Goal: Information Seeking & Learning: Learn about a topic

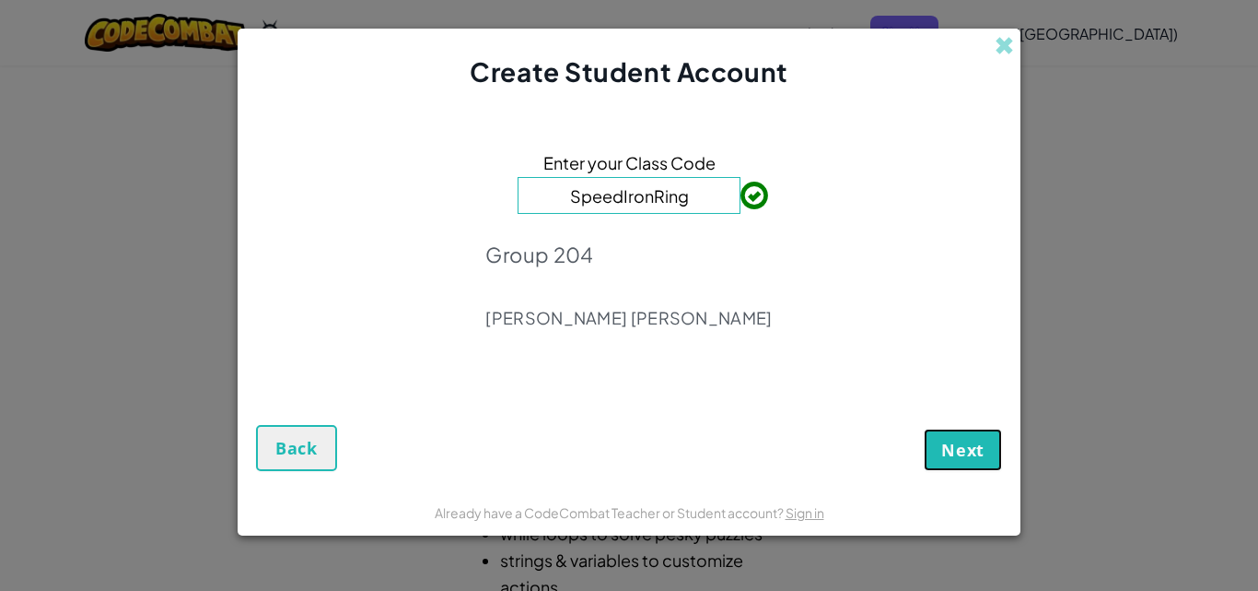
click at [940, 453] on button "Next" at bounding box center [963, 449] width 78 height 42
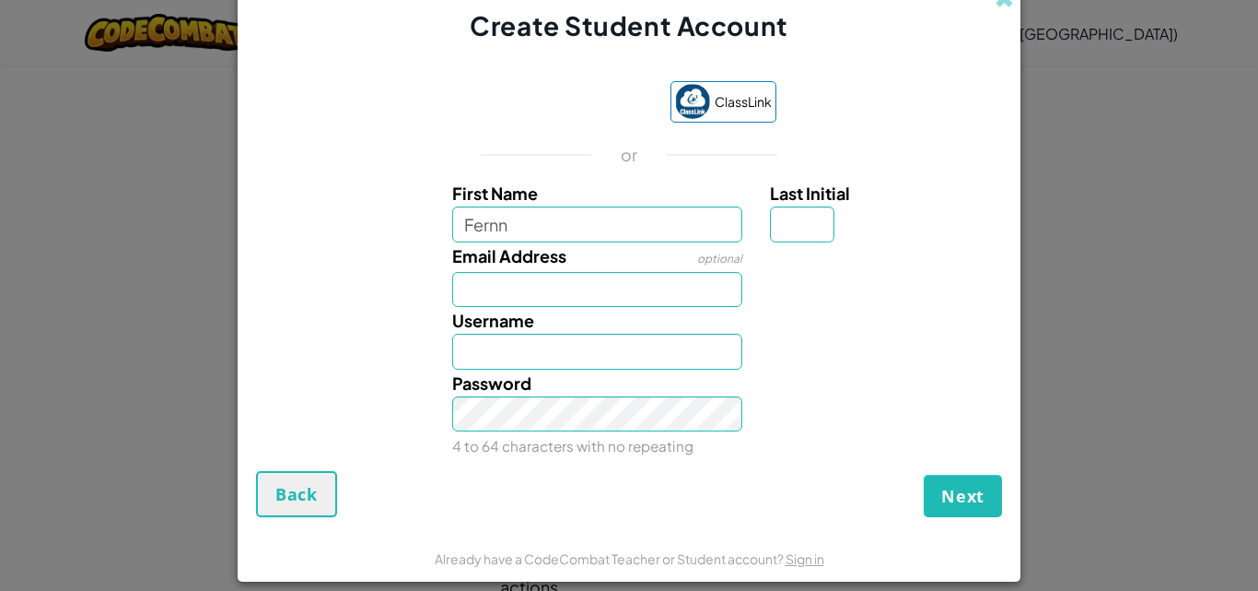
type input "Fernn"
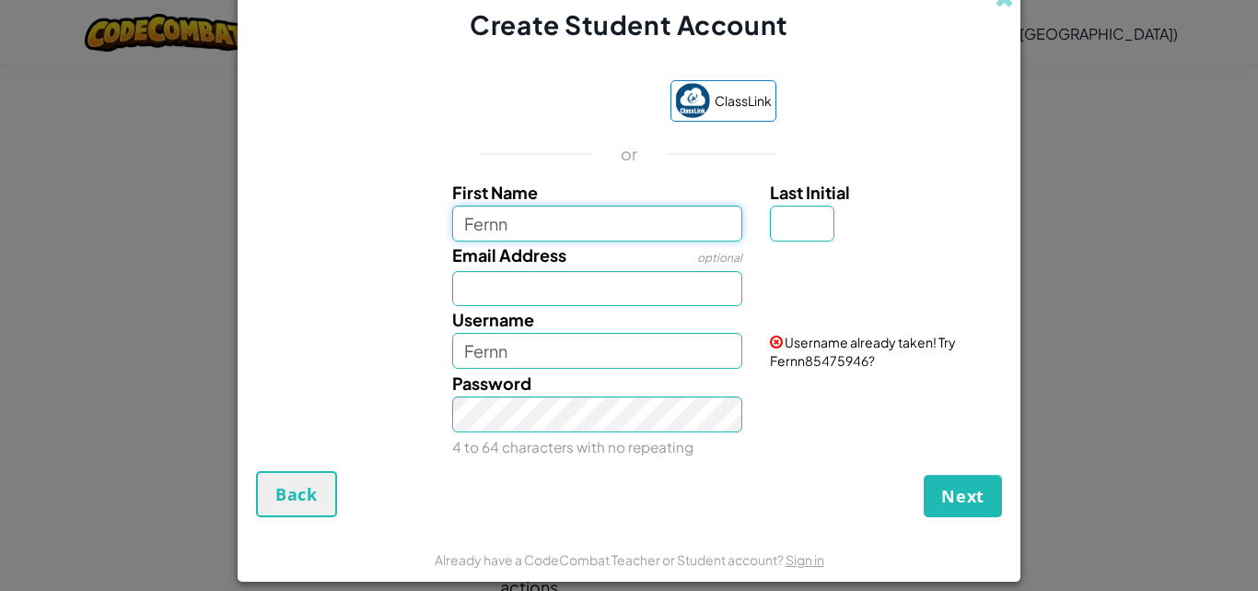
click at [604, 218] on input "Fernn" at bounding box center [597, 222] width 291 height 35
type input "Fernando"
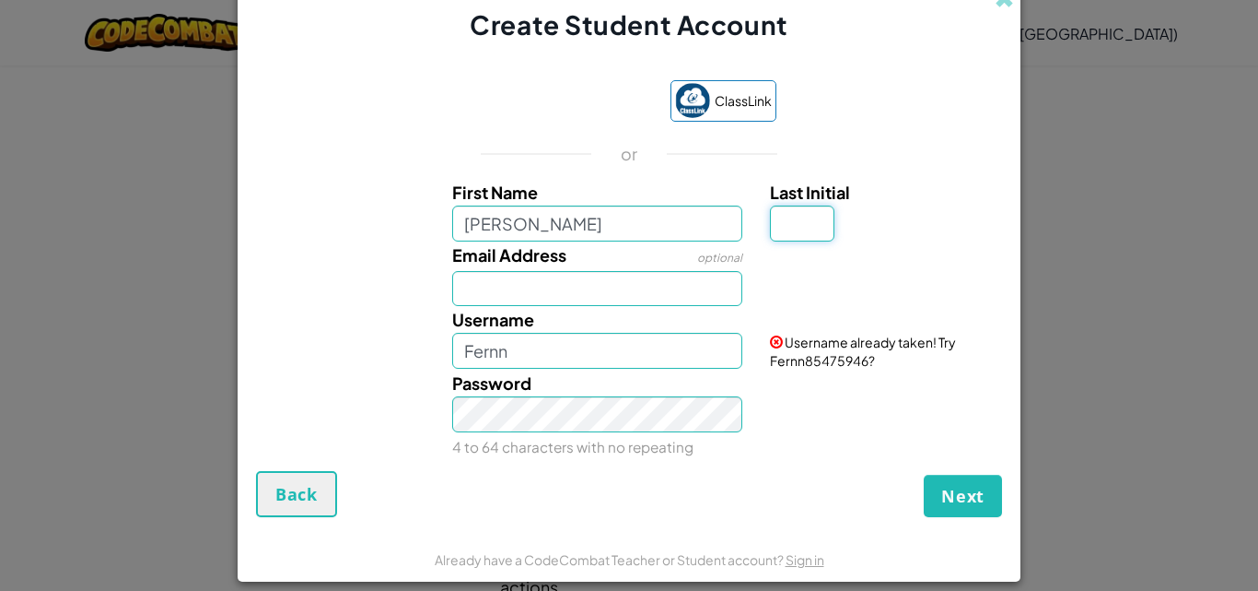
type input "B"
type input "AL07190006@tecmilenio.mx"
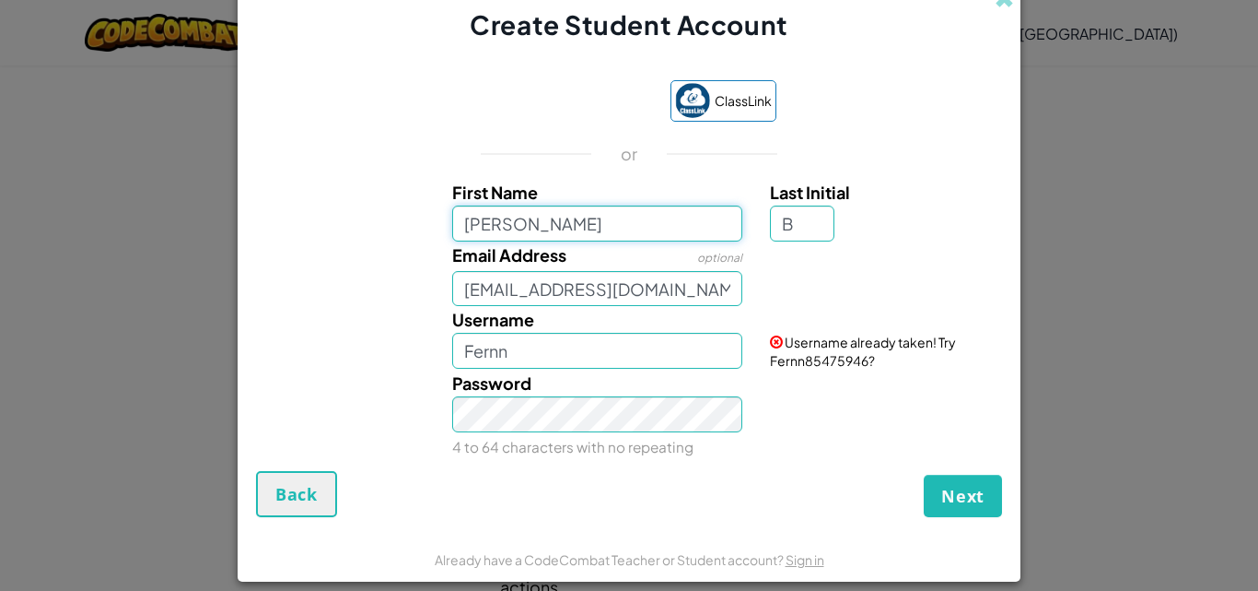
type input "FernandoB"
type input "Fernando"
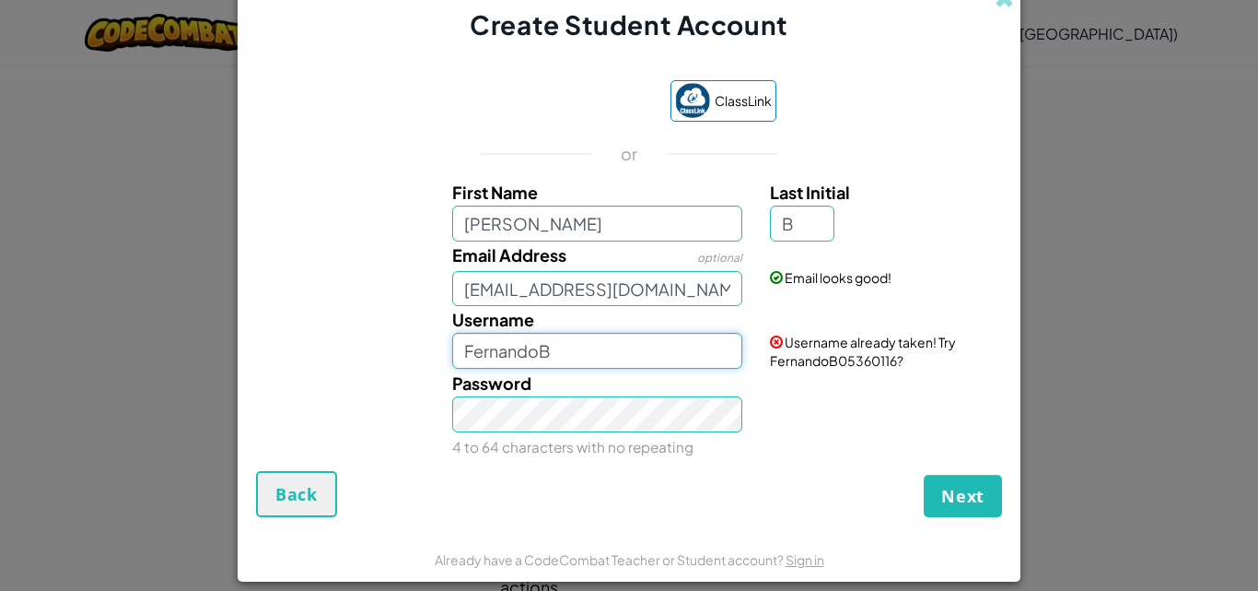
click at [601, 342] on input "FernandoB" at bounding box center [597, 350] width 291 height 35
type input "F"
click at [479, 343] on input "Username" at bounding box center [597, 351] width 291 height 35
type input "f"
type input "F"
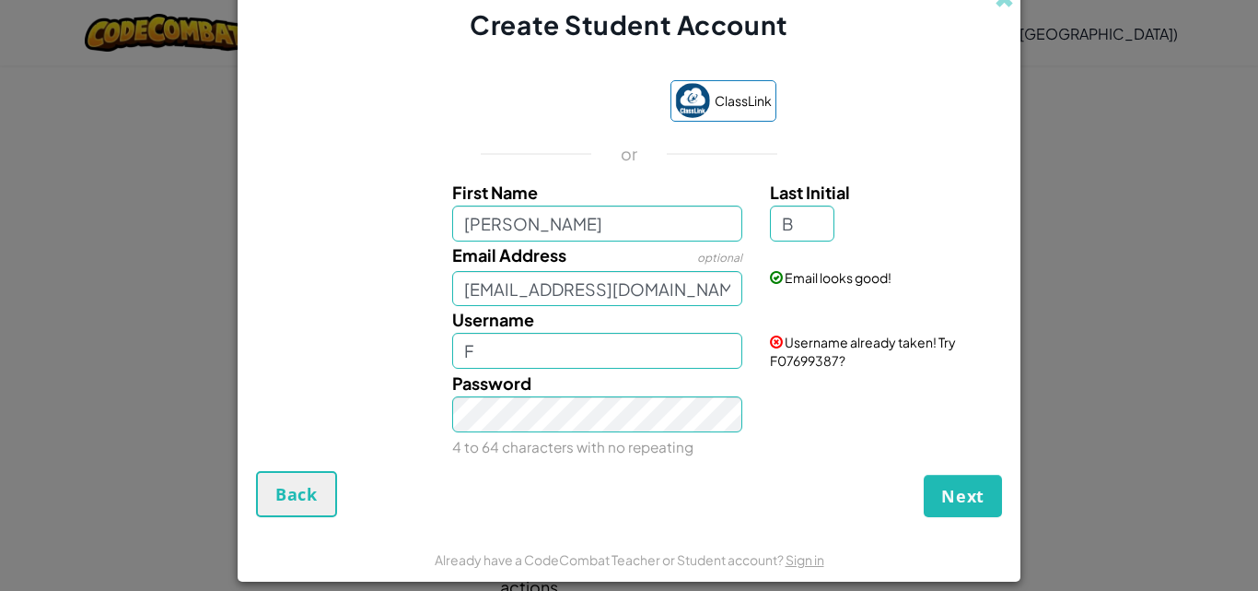
click at [561, 377] on div "Password 4 to 64 characters with no repeating" at bounding box center [598, 413] width 319 height 89
click at [557, 360] on input "F" at bounding box center [597, 350] width 291 height 35
type input "AstroSerrot"
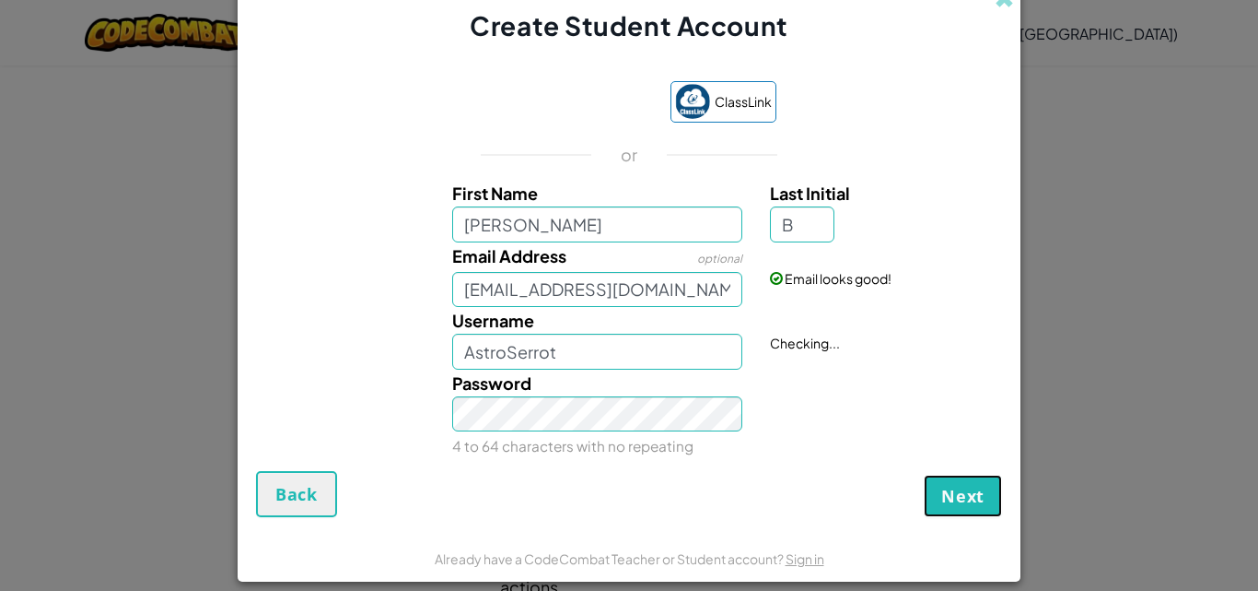
click at [967, 494] on span "Next" at bounding box center [963, 496] width 43 height 22
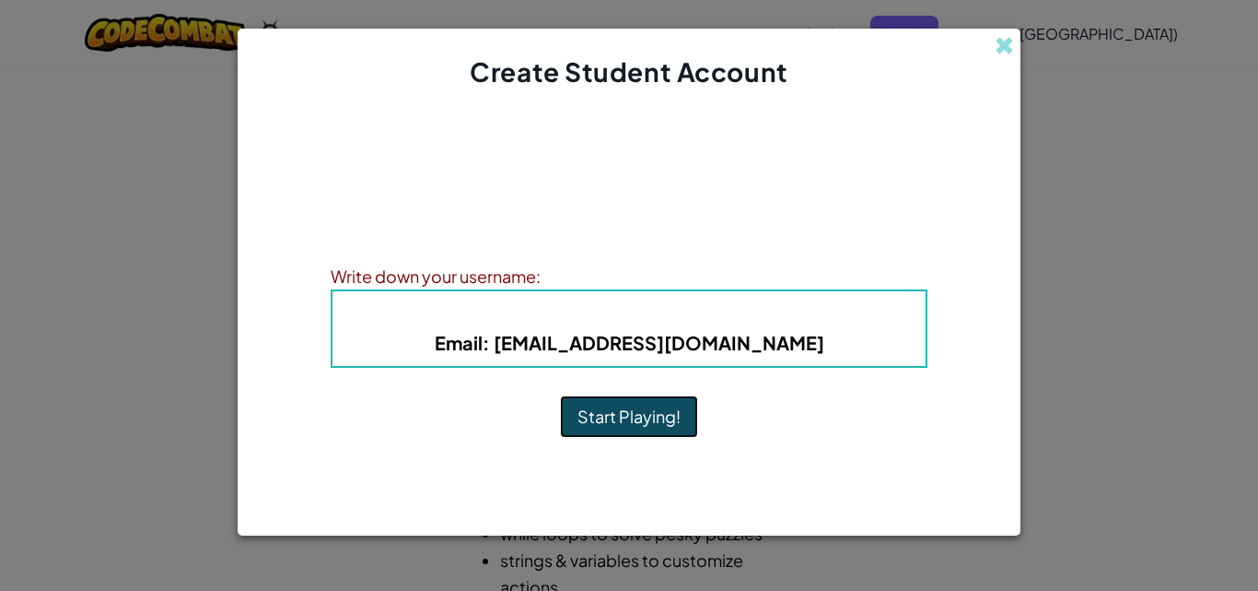
drag, startPoint x: 674, startPoint y: 408, endPoint x: 720, endPoint y: 314, distance: 104.7
click at [720, 314] on div "Account Created! Write down your information so that you don't forget it. Your …" at bounding box center [629, 290] width 597 height 362
click at [720, 314] on b "Username : AstroSerrot" at bounding box center [629, 313] width 234 height 21
click at [728, 326] on h4 "Username : AstroSerrot" at bounding box center [629, 314] width 556 height 28
click at [704, 308] on b "Username : AstroSerrot" at bounding box center [629, 313] width 234 height 21
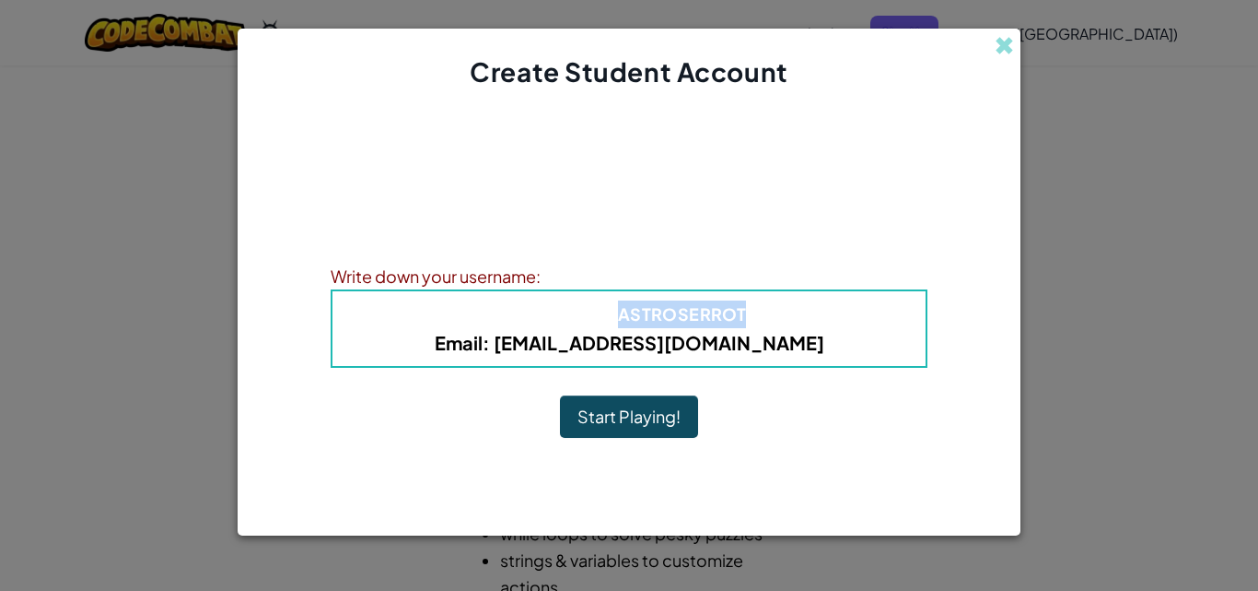
click at [704, 308] on b "Username : AstroSerrot" at bounding box center [629, 313] width 234 height 21
click at [659, 322] on b "Username : AstroSerrot" at bounding box center [629, 313] width 234 height 21
click at [694, 308] on b "Username : AstroSerrot" at bounding box center [629, 313] width 234 height 21
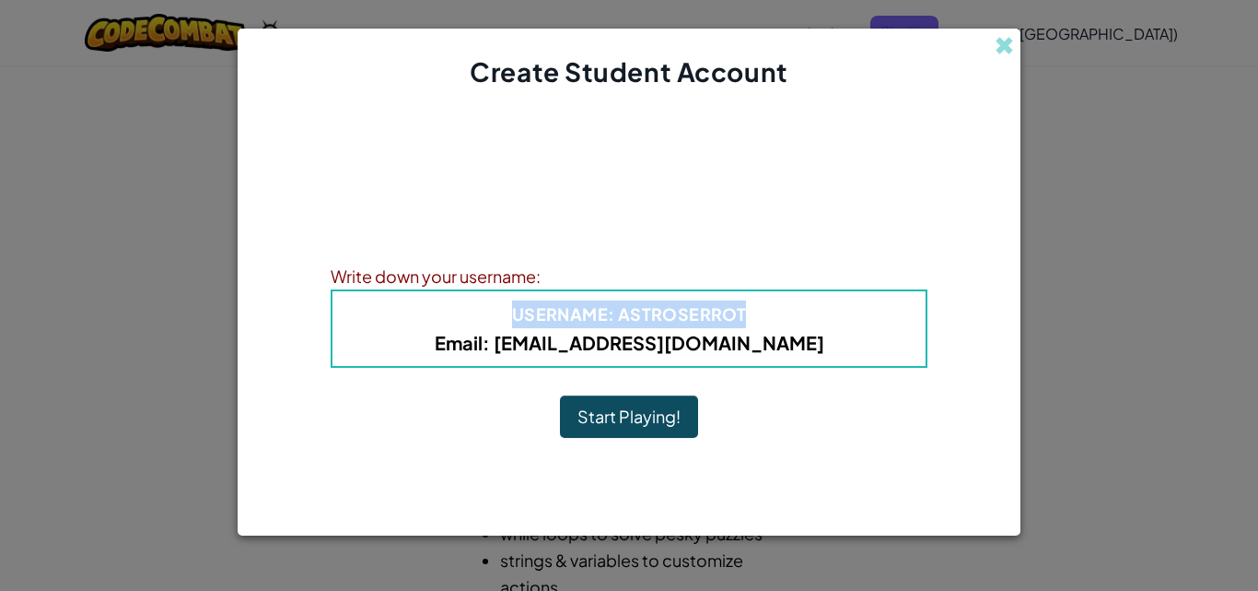
click at [694, 308] on b "Username : AstroSerrot" at bounding box center [629, 313] width 234 height 21
click at [722, 317] on b "Username : AstroSerrot" at bounding box center [629, 313] width 234 height 21
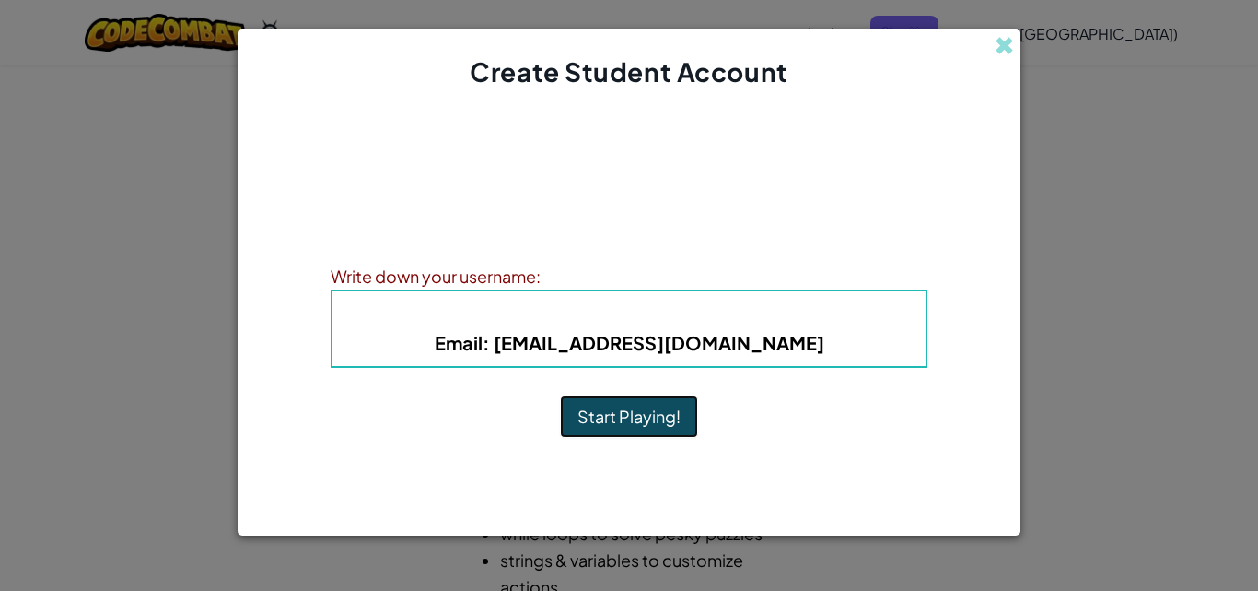
click at [641, 402] on button "Start Playing!" at bounding box center [629, 416] width 138 height 42
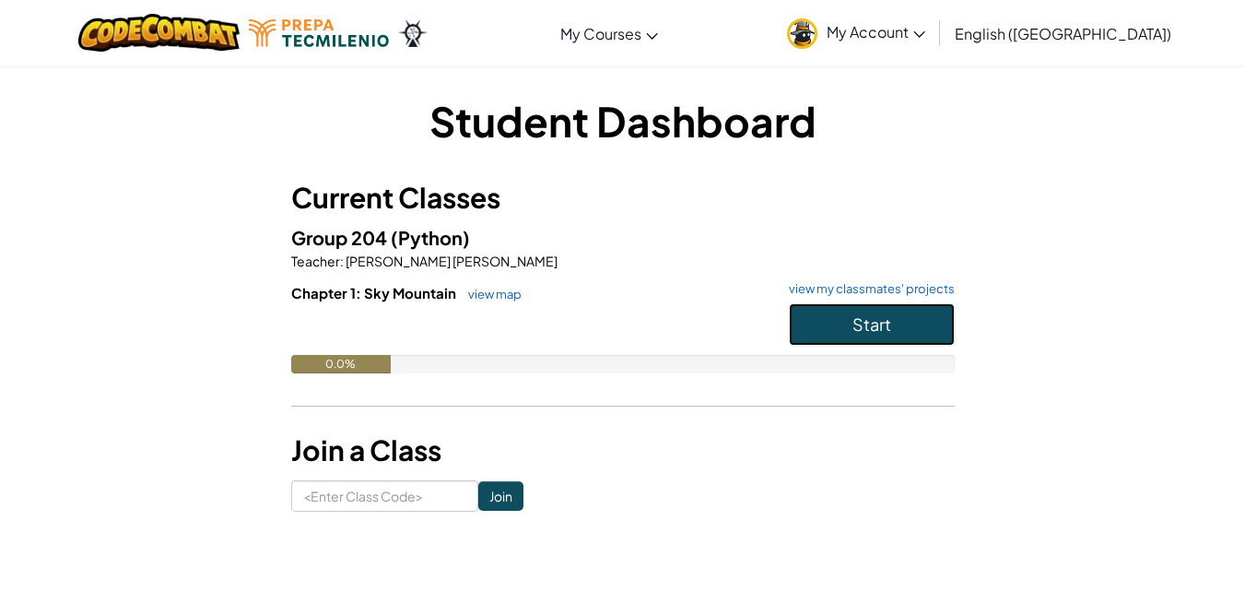
click at [843, 332] on button "Start" at bounding box center [872, 324] width 166 height 42
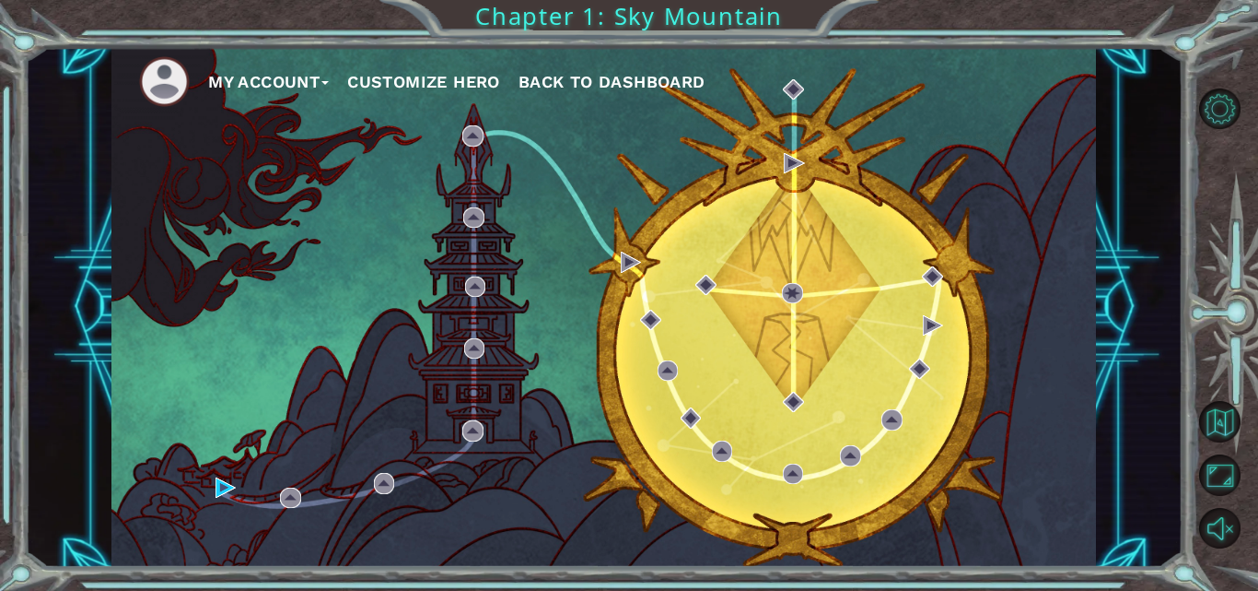
click at [310, 81] on button "My Account" at bounding box center [268, 82] width 121 height 28
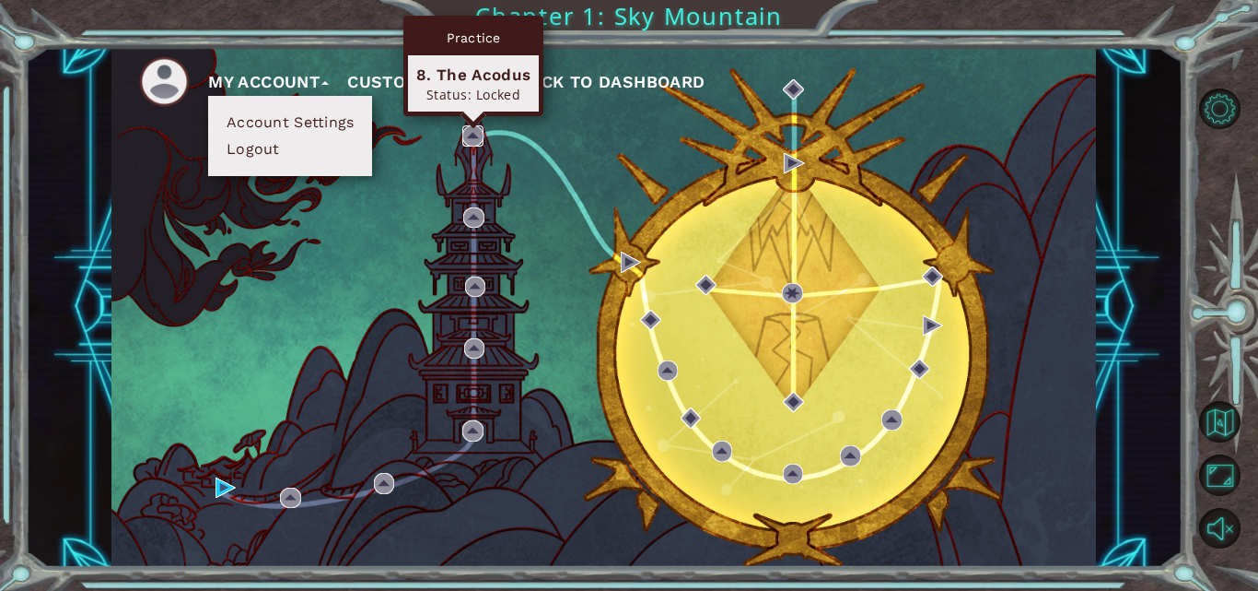
click at [466, 132] on img at bounding box center [472, 135] width 20 height 20
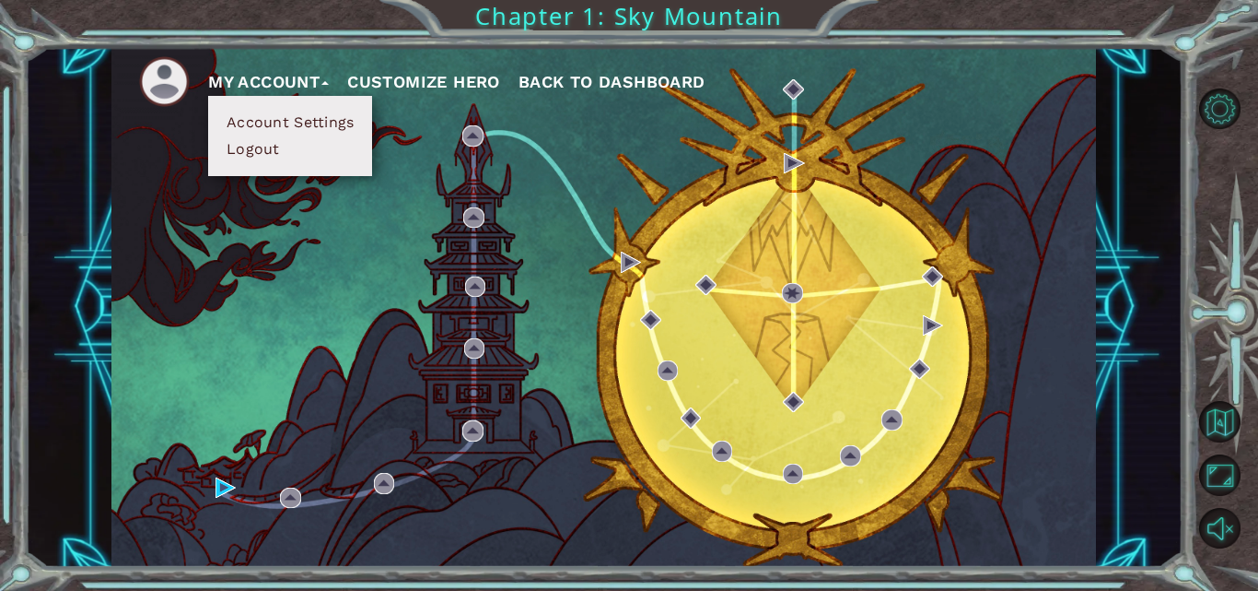
click at [432, 83] on button "Customize Hero" at bounding box center [423, 82] width 153 height 28
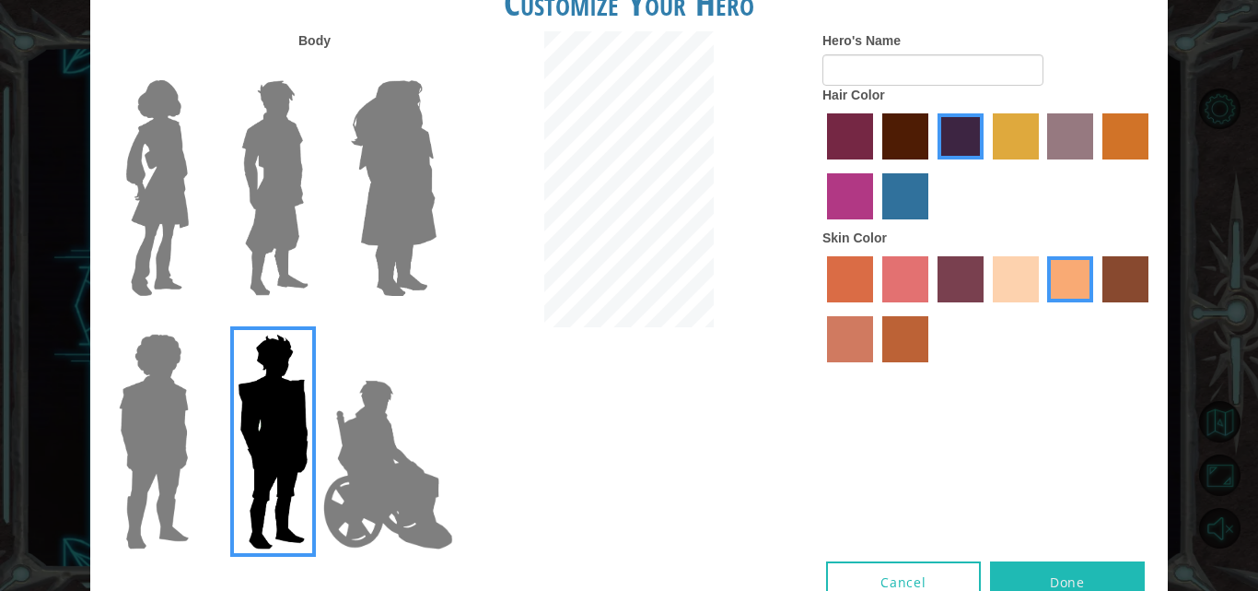
click at [802, 230] on div at bounding box center [629, 181] width 359 height 300
click at [356, 458] on img at bounding box center [388, 464] width 145 height 184
click at [436, 322] on input "Hero Jamie" at bounding box center [436, 322] width 0 height 0
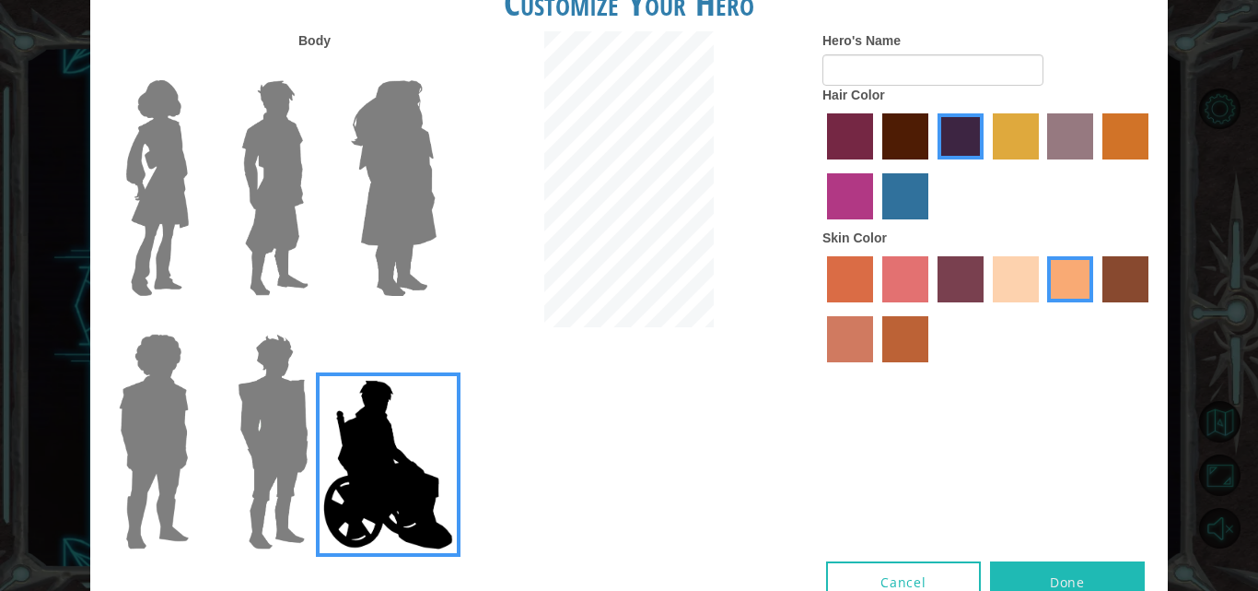
click at [153, 444] on img at bounding box center [153, 441] width 85 height 230
click at [196, 322] on input "Hero Steven" at bounding box center [196, 322] width 0 height 0
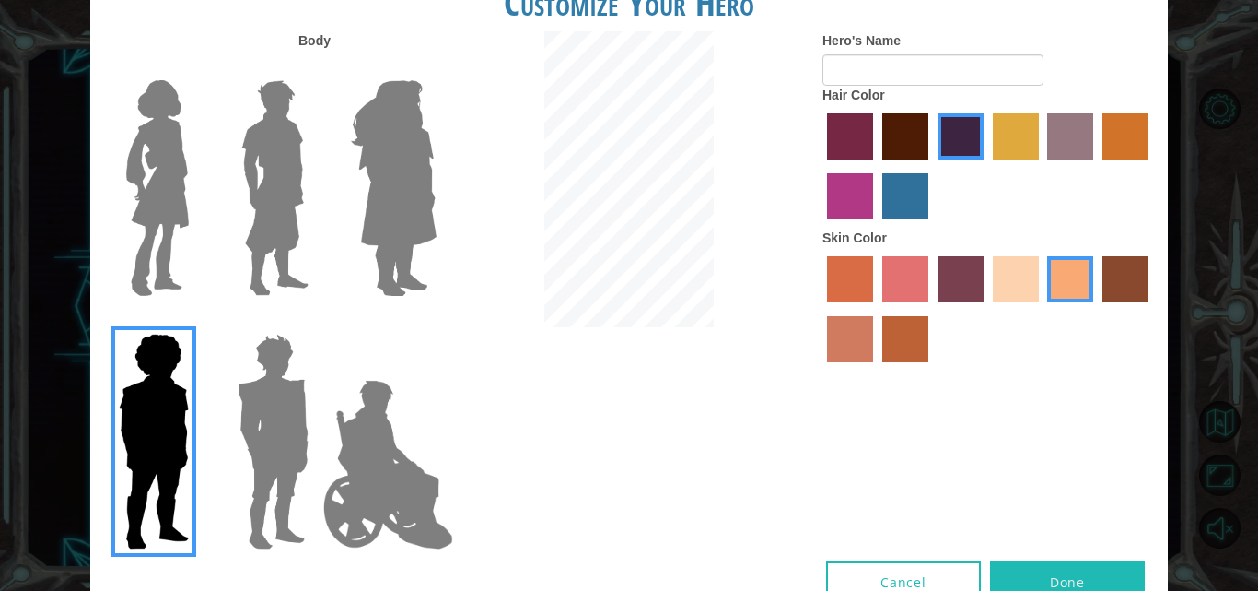
click at [278, 480] on img at bounding box center [273, 441] width 86 height 230
click at [316, 322] on input "Hero Garnet" at bounding box center [316, 322] width 0 height 0
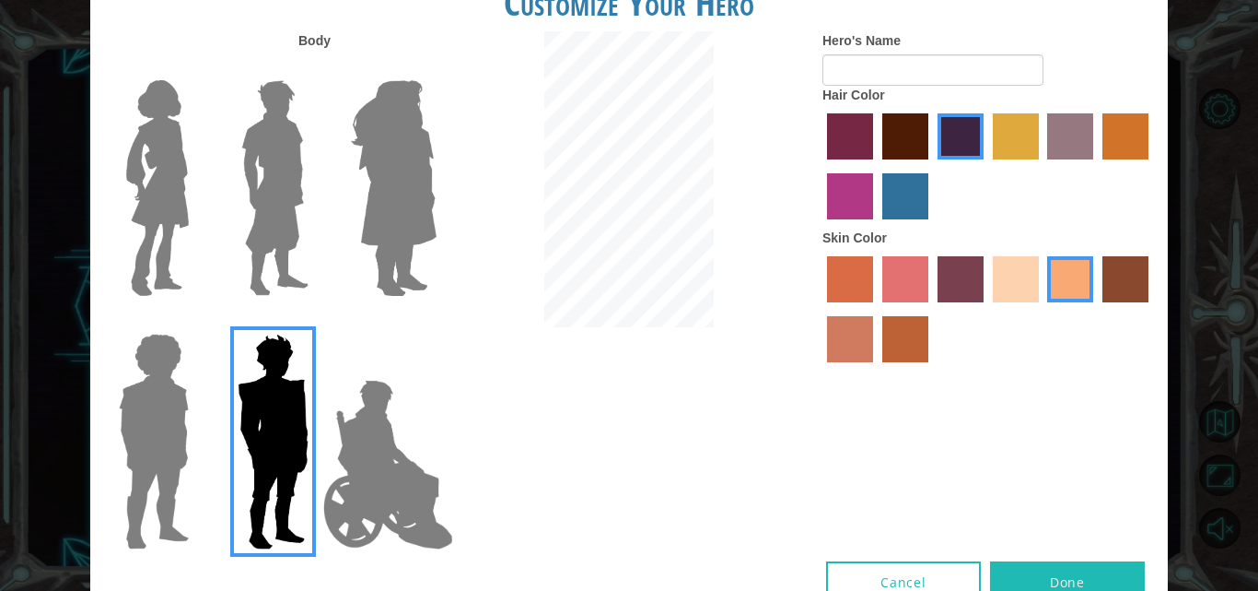
click at [896, 181] on label "lachmara hair color" at bounding box center [906, 196] width 46 height 46
click at [876, 226] on input "lachmara hair color" at bounding box center [876, 226] width 0 height 0
click at [964, 145] on label "hot purple hair color" at bounding box center [961, 136] width 46 height 46
click at [931, 166] on input "hot purple hair color" at bounding box center [931, 166] width 0 height 0
click at [1130, 287] on label "karma skin color" at bounding box center [1126, 279] width 46 height 46
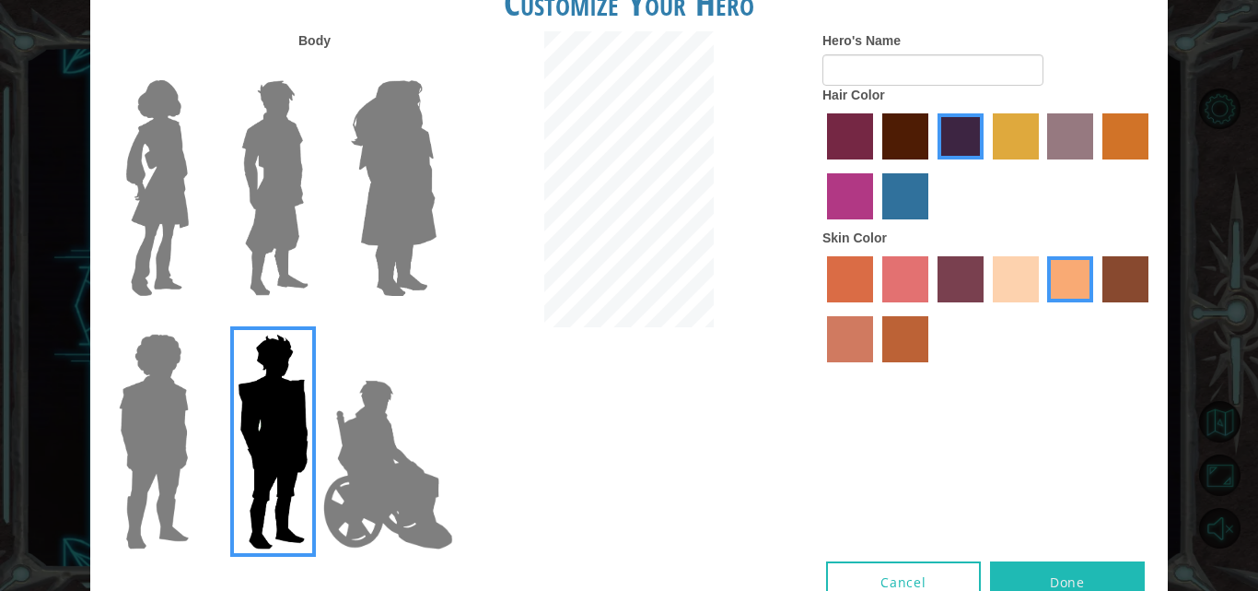
click at [1096, 309] on input "karma skin color" at bounding box center [1096, 309] width 0 height 0
click at [1032, 286] on label "sandy beach skin color" at bounding box center [1016, 279] width 46 height 46
click at [987, 309] on input "sandy beach skin color" at bounding box center [987, 309] width 0 height 0
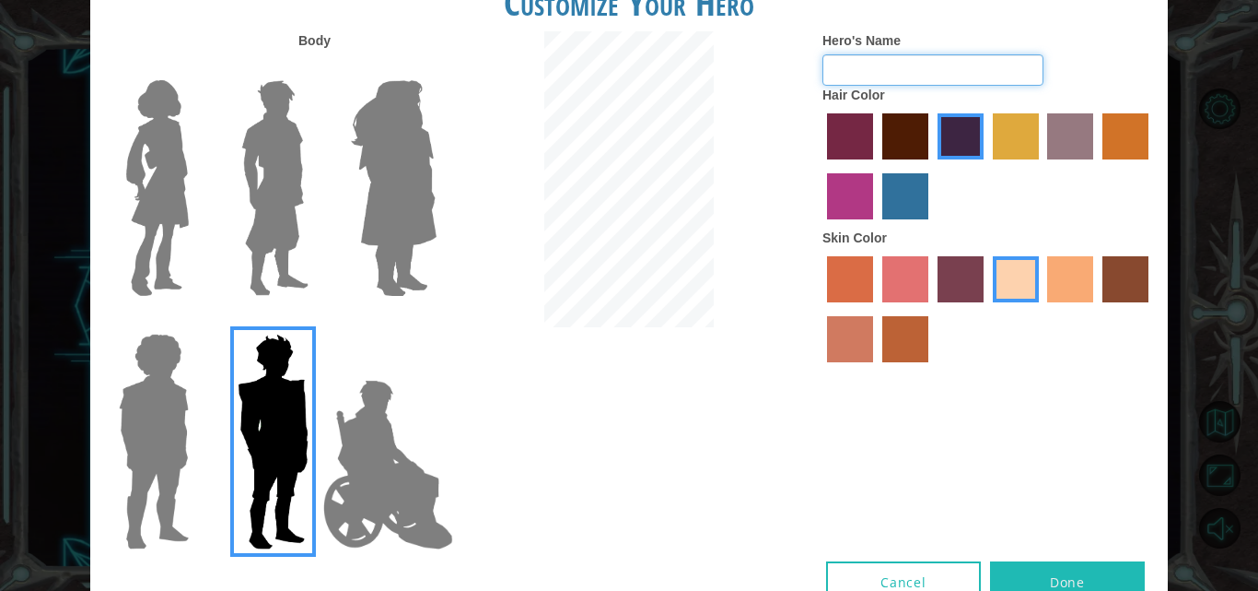
click at [953, 82] on input "Hero's Name" at bounding box center [933, 69] width 221 height 31
type input "AstroSerrot"
click at [1047, 577] on button "Done" at bounding box center [1067, 581] width 155 height 41
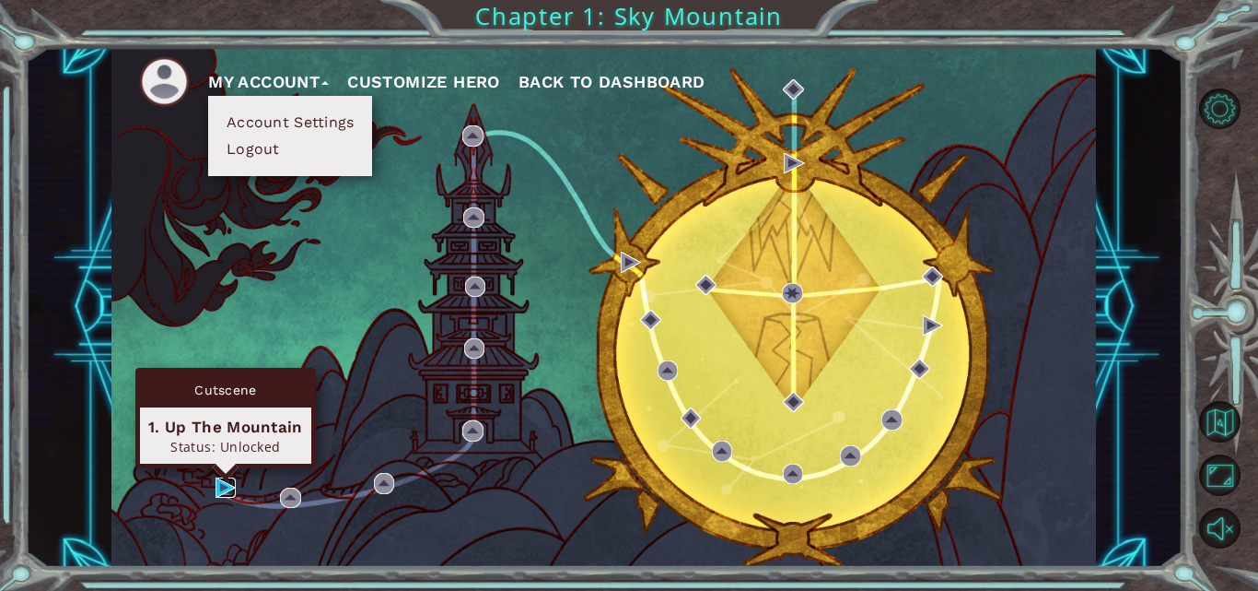
click at [225, 482] on img at bounding box center [226, 487] width 20 height 20
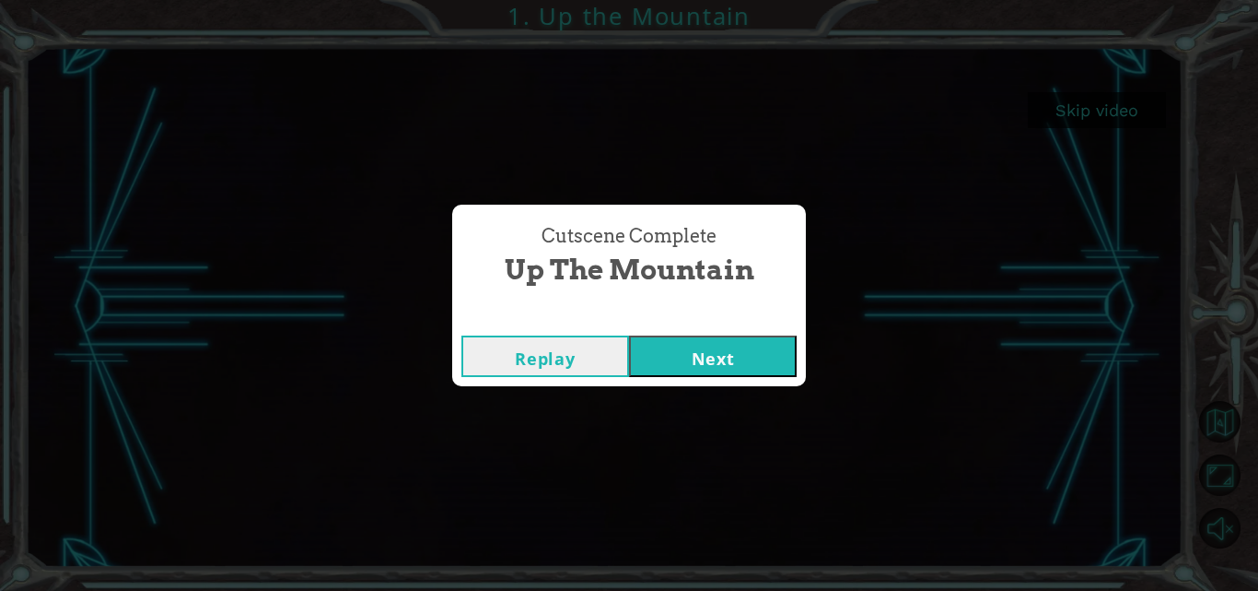
click at [731, 360] on button "Next" at bounding box center [713, 355] width 168 height 41
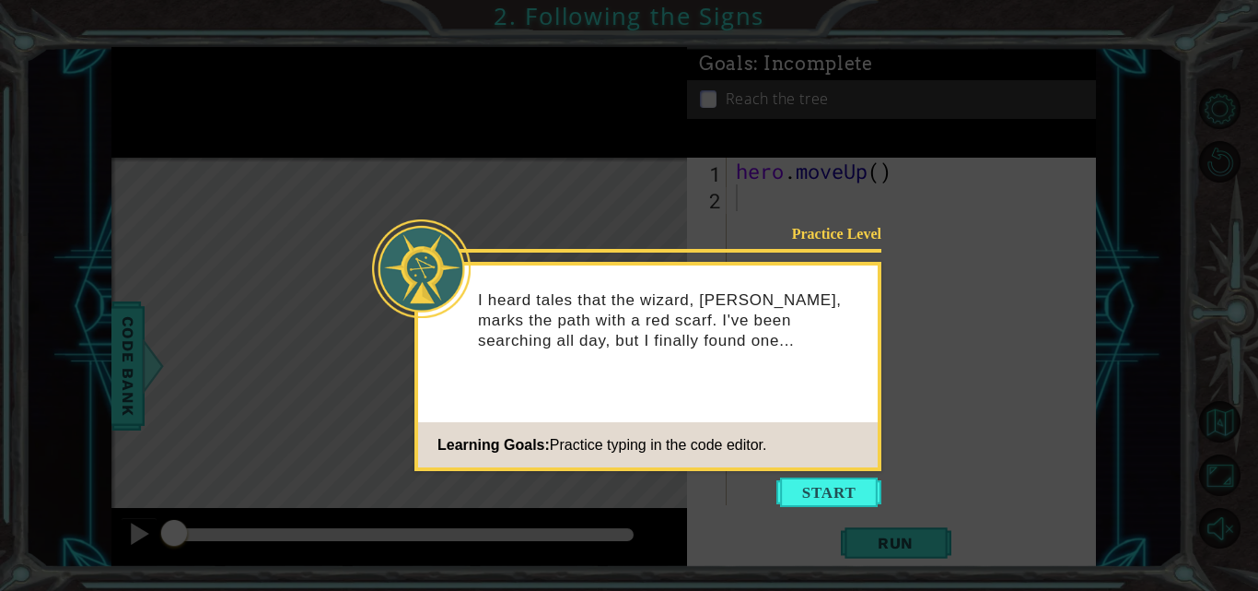
click at [851, 516] on icon at bounding box center [629, 295] width 1258 height 591
click at [839, 476] on icon at bounding box center [629, 295] width 1258 height 591
click at [838, 479] on button "Start" at bounding box center [829, 491] width 105 height 29
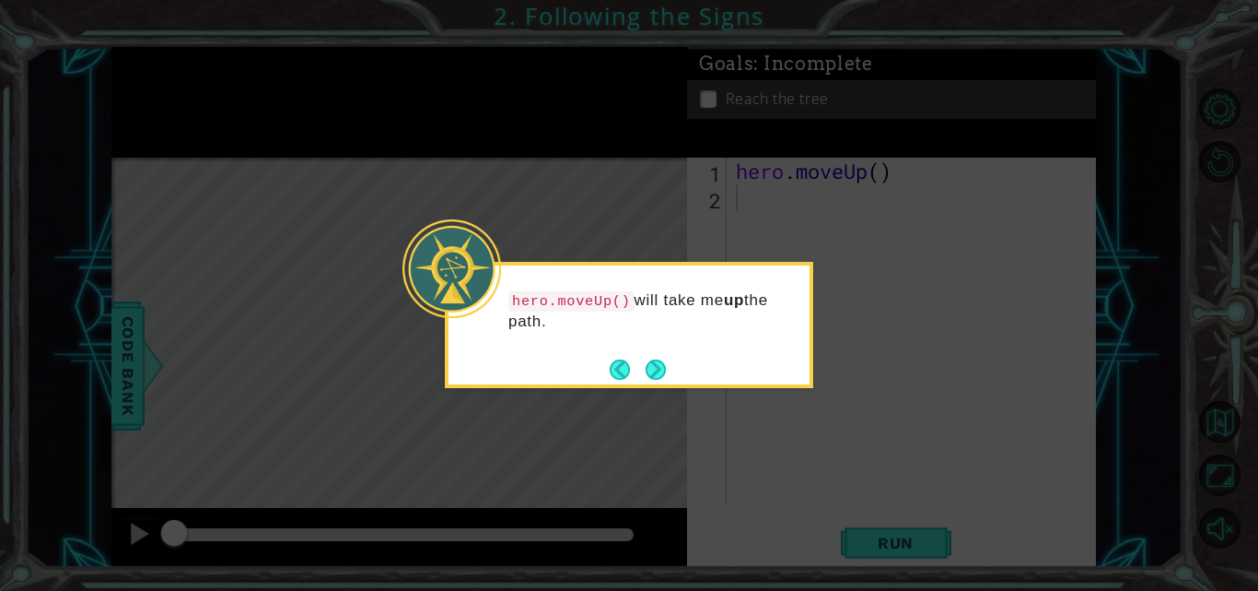
click at [574, 302] on code "hero.moveUp()" at bounding box center [572, 301] width 126 height 20
click at [573, 302] on code "hero.moveUp()" at bounding box center [572, 301] width 126 height 20
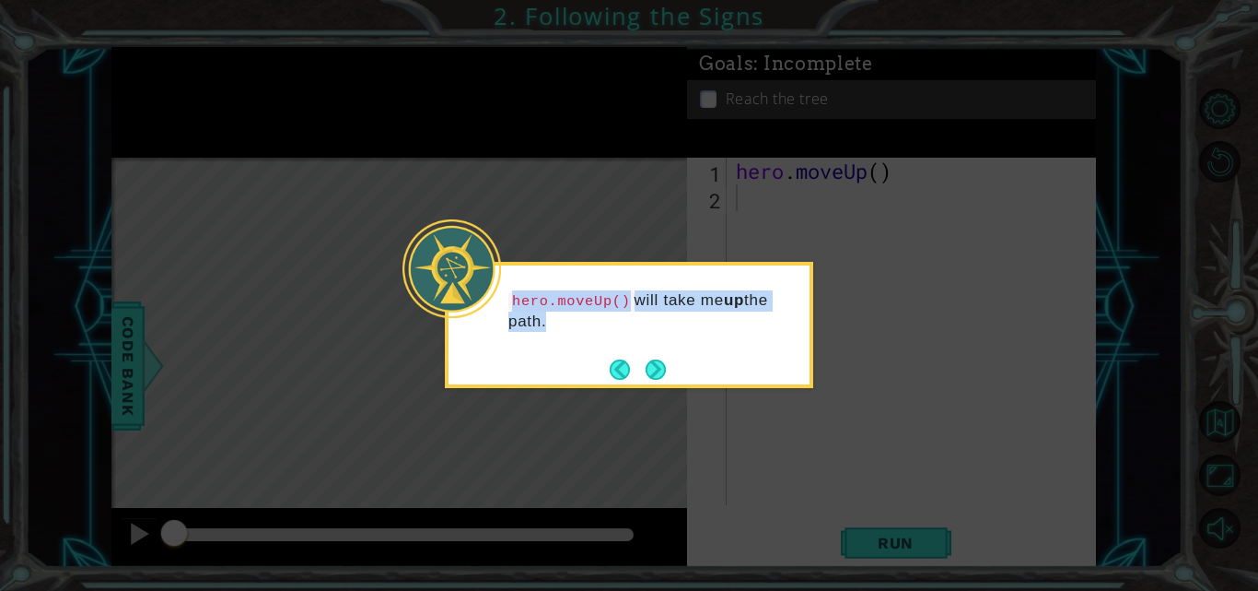
click at [507, 304] on div "hero.moveUp() will take me up the path." at bounding box center [629, 320] width 361 height 94
drag, startPoint x: 507, startPoint y: 304, endPoint x: 614, endPoint y: 306, distance: 106.9
click at [614, 306] on div "hero.moveUp() will take me up the path." at bounding box center [629, 320] width 361 height 94
copy code "hero.moveUp()"
click at [686, 348] on div "hero.moveUp() will take me up the path." at bounding box center [629, 320] width 361 height 94
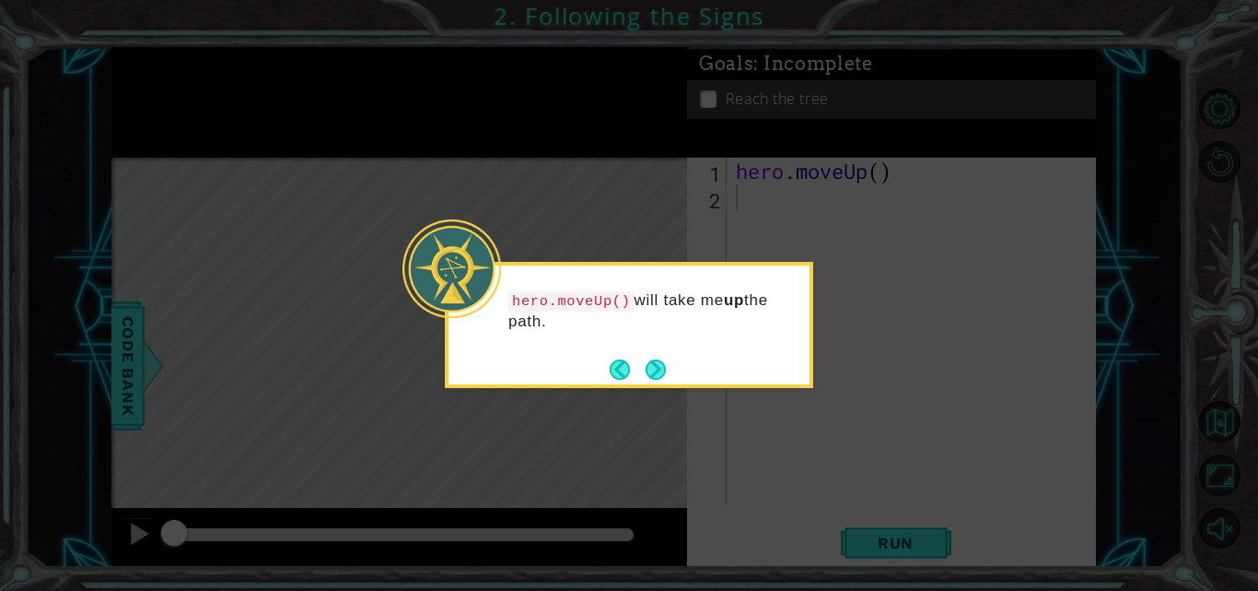
click at [659, 356] on footer at bounding box center [638, 370] width 56 height 28
click at [656, 362] on button "Next" at bounding box center [656, 369] width 20 height 20
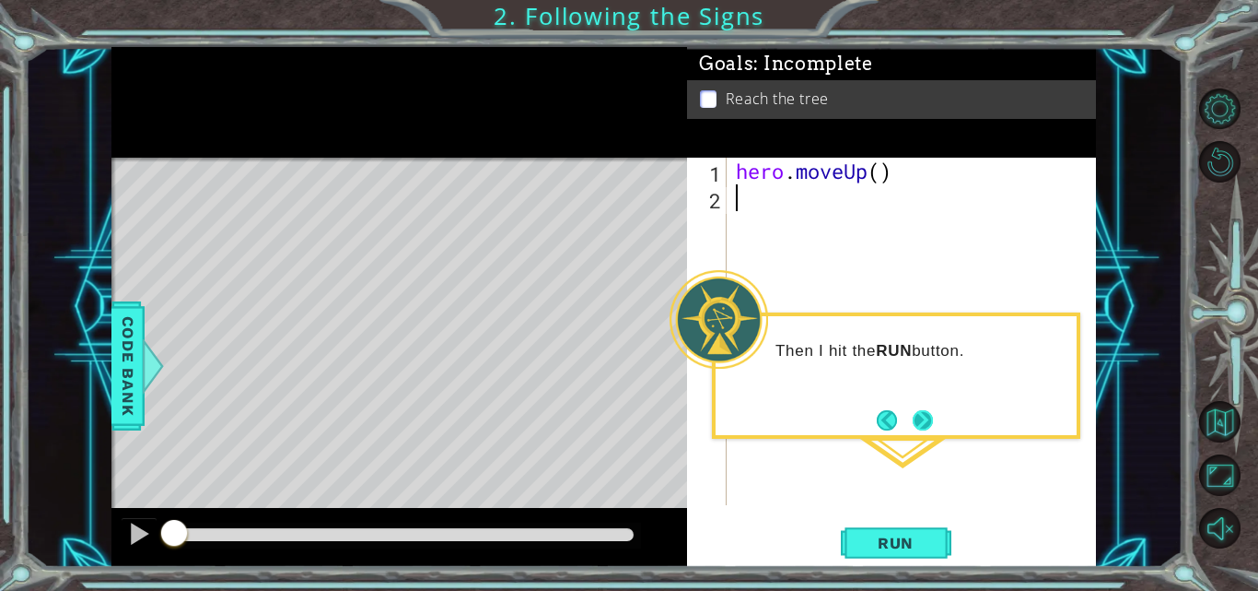
click at [933, 421] on button "Next" at bounding box center [923, 419] width 29 height 29
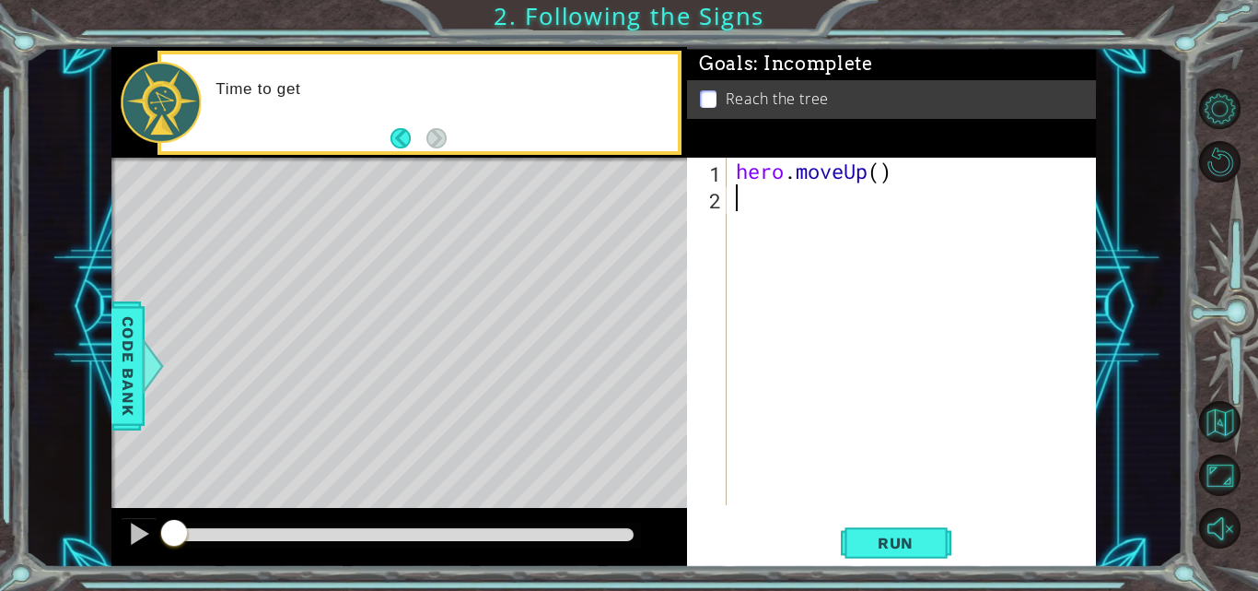
click at [915, 417] on div "hero . moveUp ( )" at bounding box center [916, 358] width 369 height 401
click at [501, 241] on div "Level Map" at bounding box center [536, 429] width 851 height 543
click at [754, 209] on div "hero . moveUp ( )" at bounding box center [916, 358] width 369 height 401
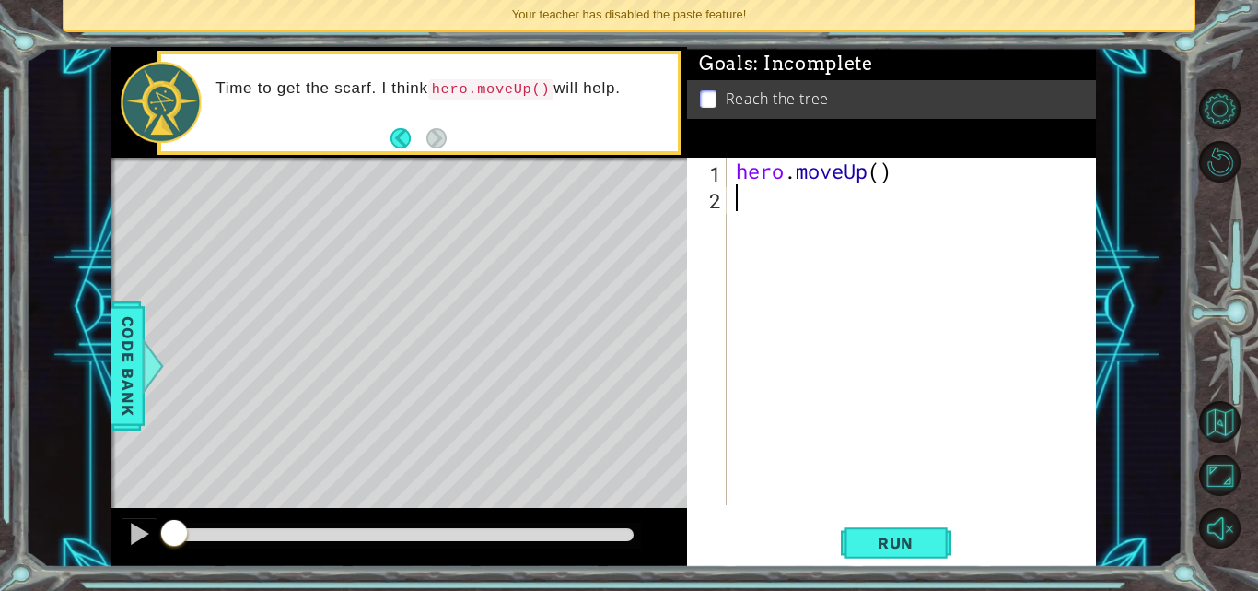
click at [754, 209] on div "hero . moveUp ( )" at bounding box center [916, 358] width 369 height 401
click at [772, 219] on div "hero . moveUp ( )" at bounding box center [916, 358] width 369 height 401
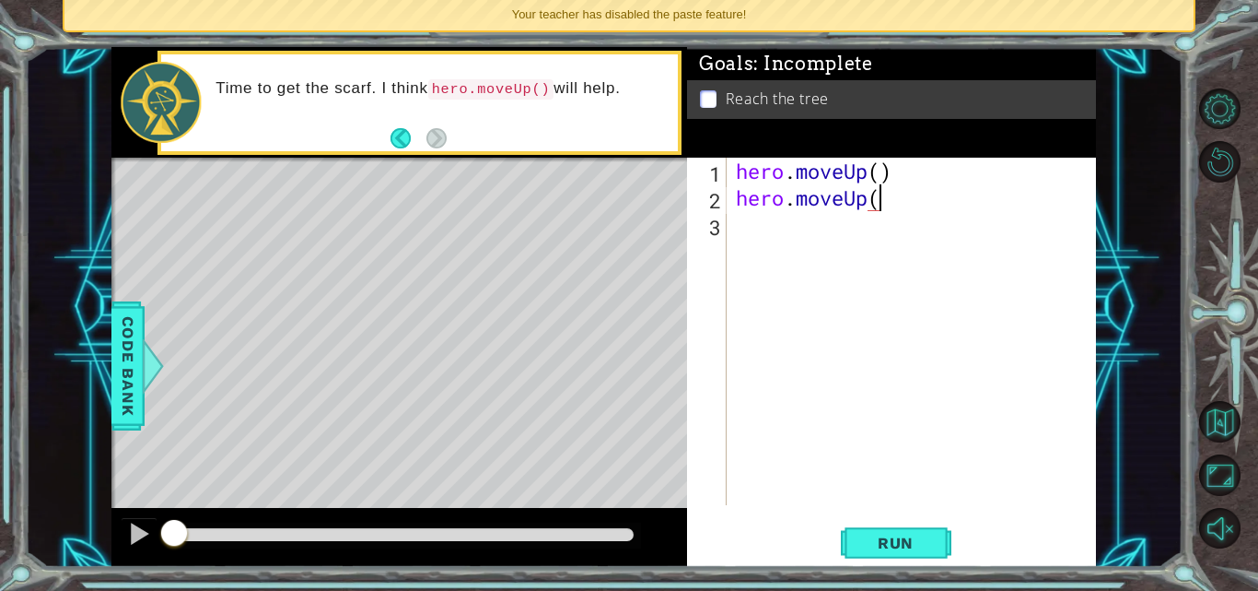
scroll to position [0, 11]
type textarea "hero.moveUp()"
click at [919, 544] on span "Run" at bounding box center [896, 542] width 73 height 18
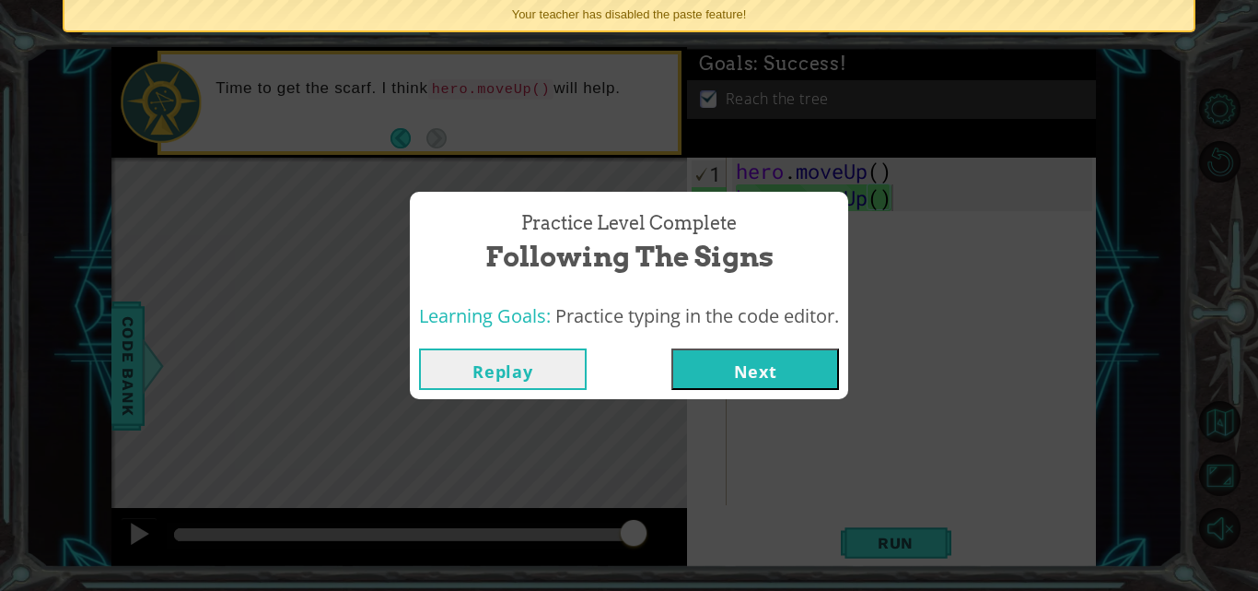
click at [720, 369] on button "Next" at bounding box center [756, 368] width 168 height 41
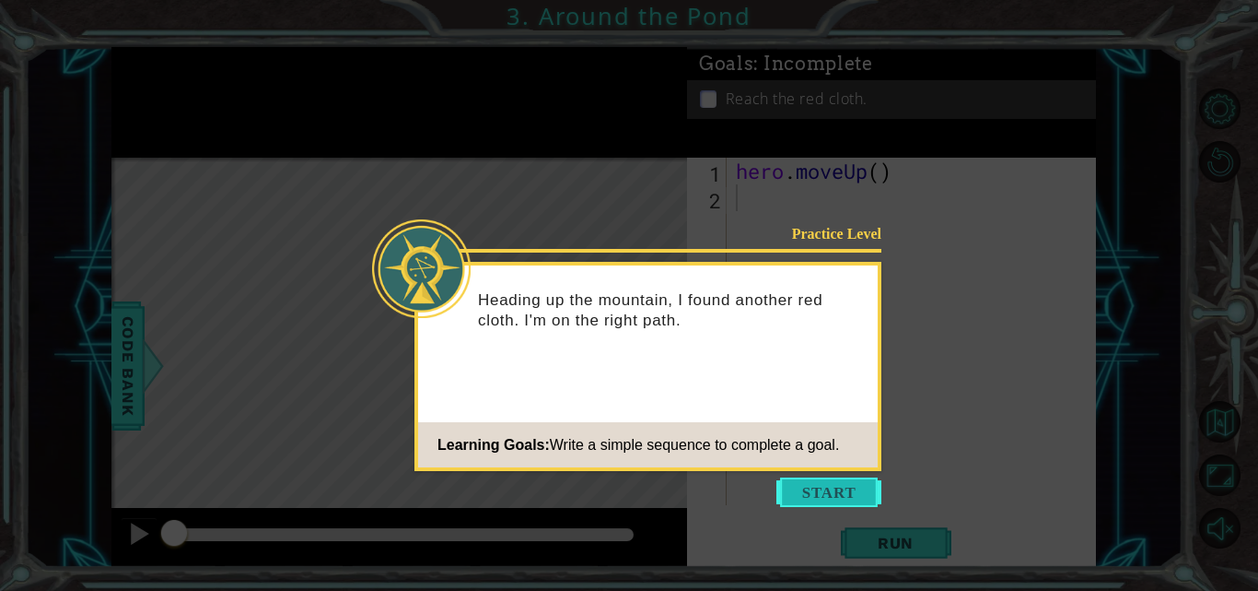
click at [813, 492] on button "Start" at bounding box center [829, 491] width 105 height 29
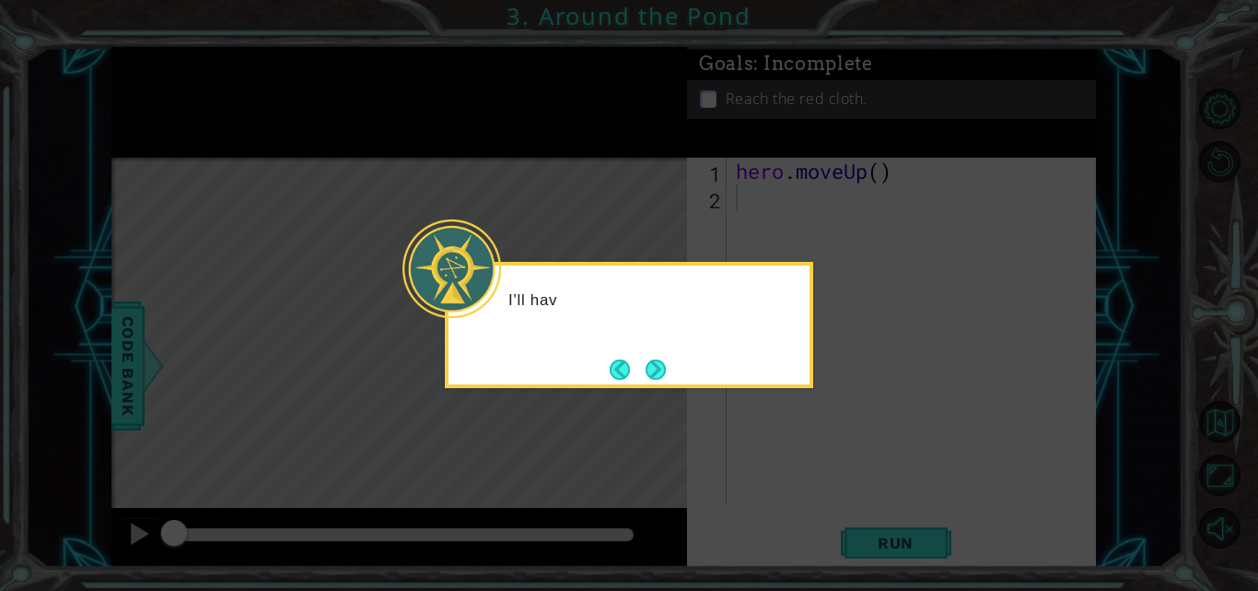
click at [705, 342] on div "I'll hav" at bounding box center [629, 309] width 361 height 73
click at [650, 362] on button "Next" at bounding box center [656, 368] width 21 height 21
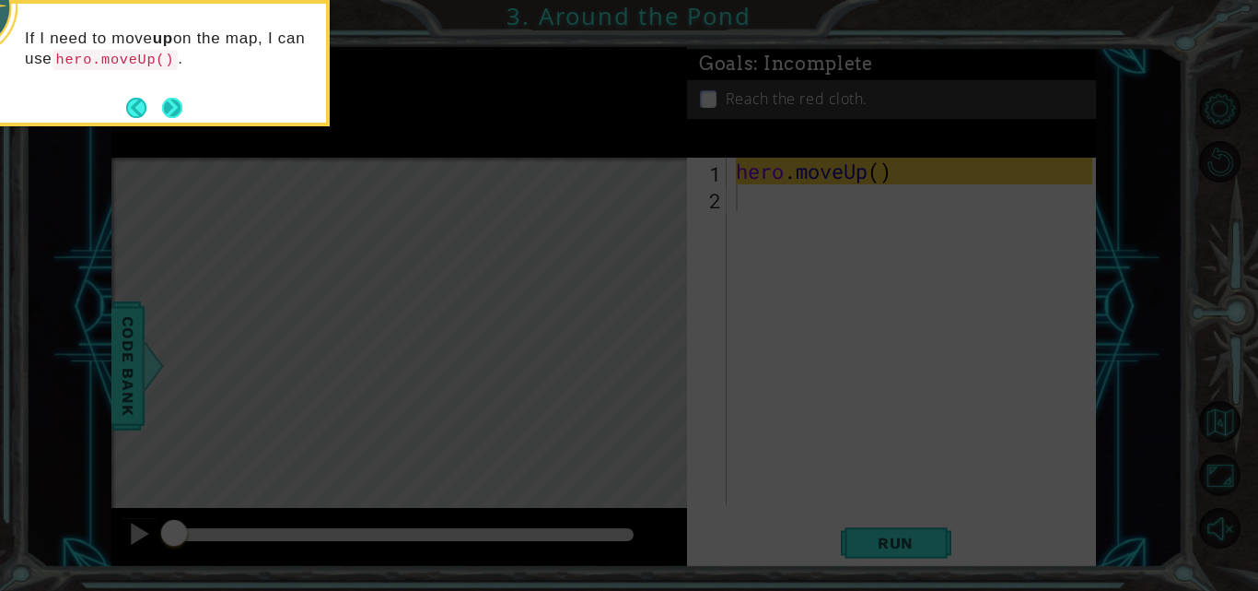
click at [161, 96] on footer at bounding box center [154, 108] width 56 height 28
click at [167, 97] on button "Next" at bounding box center [172, 108] width 22 height 22
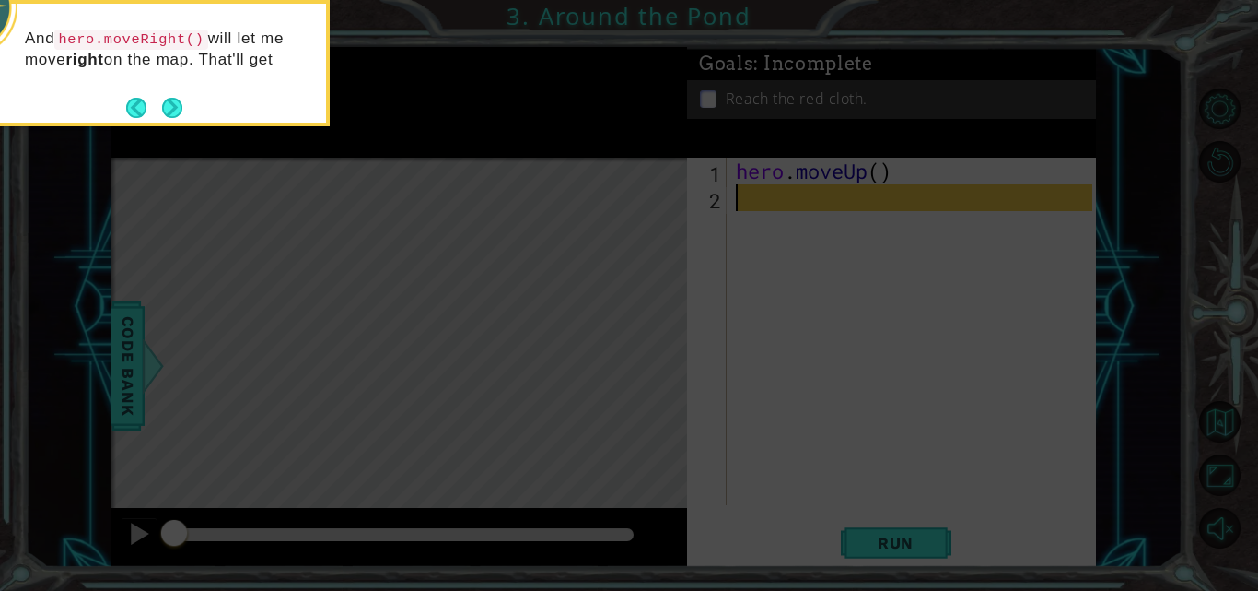
click at [167, 96] on button "Next" at bounding box center [172, 107] width 29 height 29
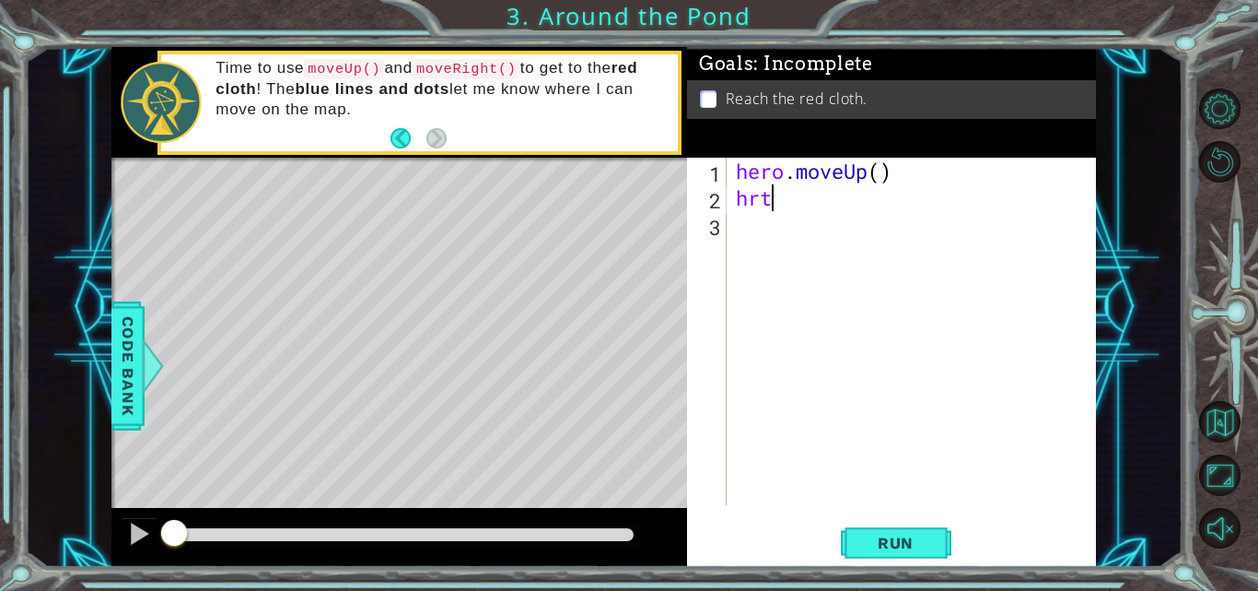
scroll to position [0, 2]
type textarea "h"
type textarea "hero.moveRight()"
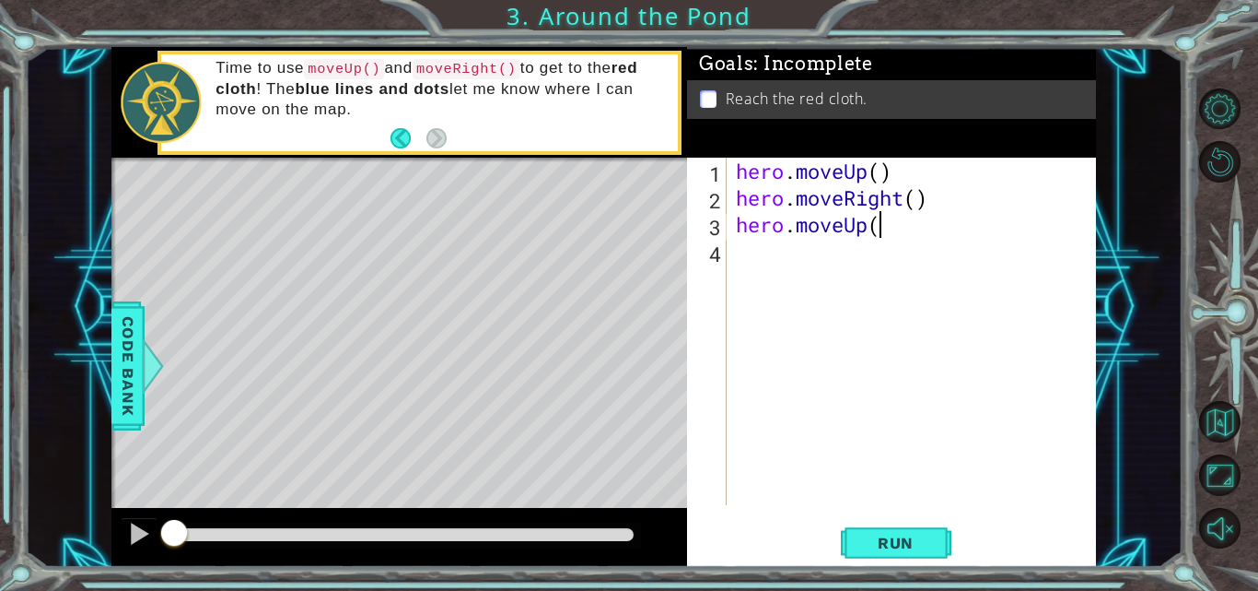
type textarea "hero.moveUp()"
type textarea "g"
type textarea "hero.moveUp()"
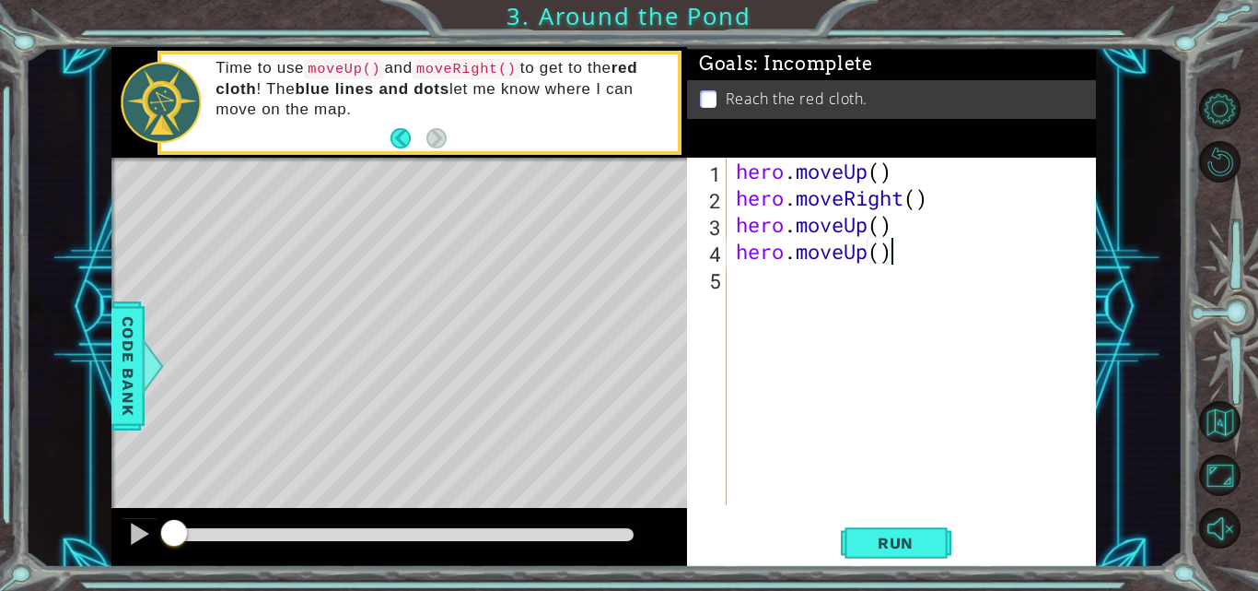
scroll to position [0, 0]
type textarea "hero.moveUp()"
click at [917, 539] on span "Run" at bounding box center [896, 542] width 73 height 18
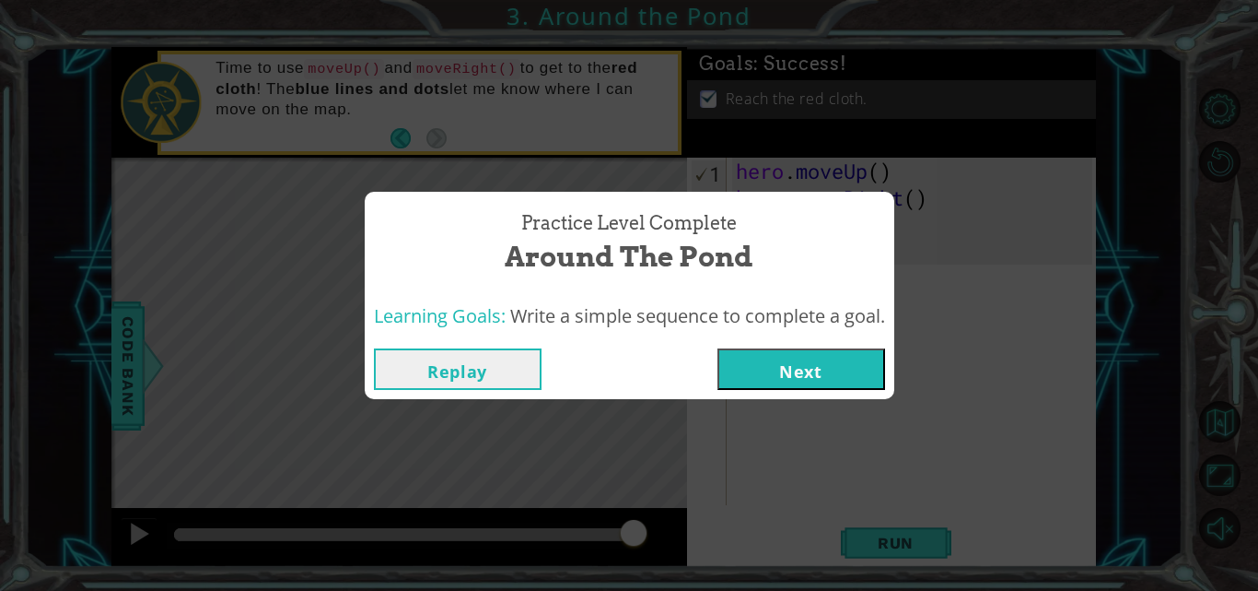
click at [745, 363] on button "Next" at bounding box center [802, 368] width 168 height 41
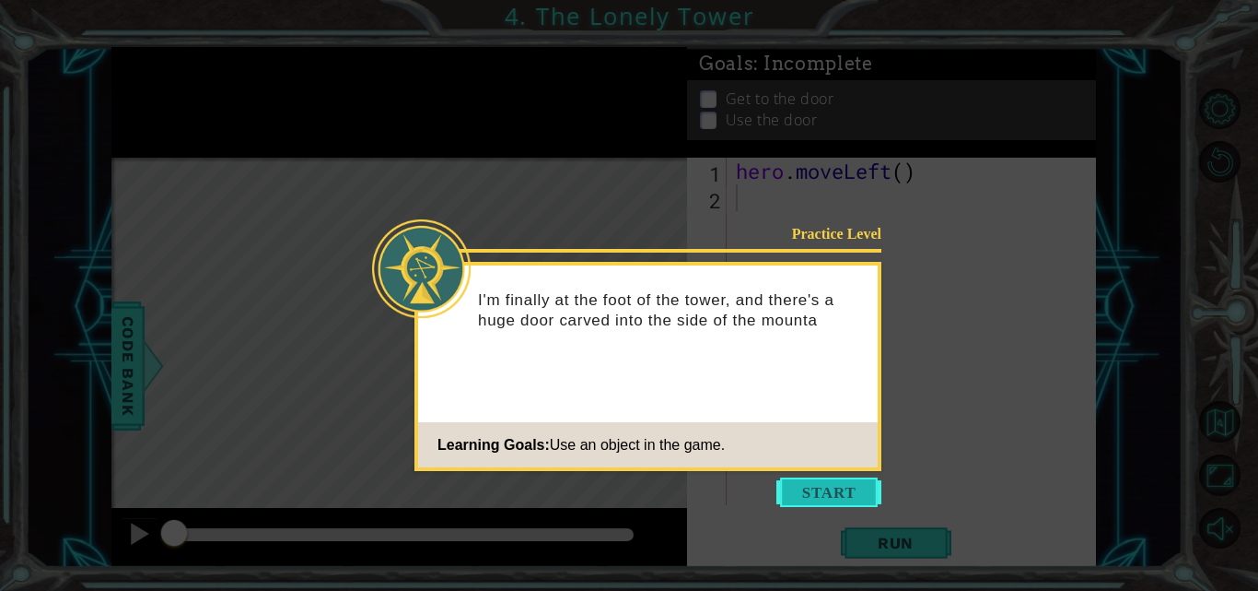
click at [810, 489] on button "Start" at bounding box center [829, 491] width 105 height 29
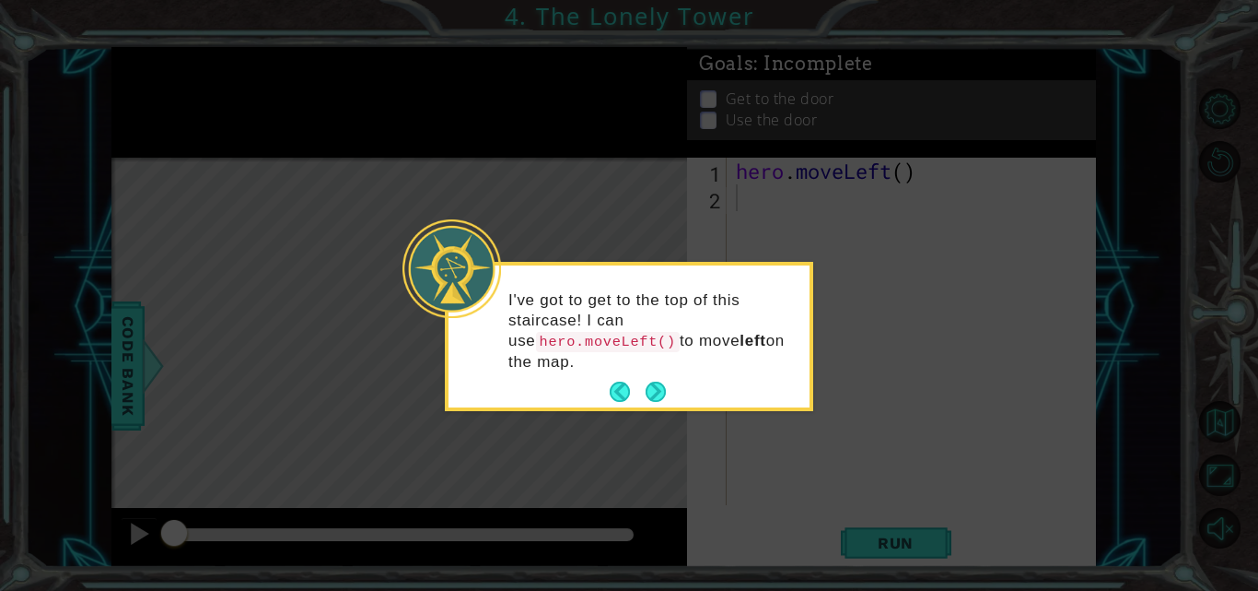
click at [650, 334] on p "I've got to get to the top of this staircase! I can use hero.moveLeft() to move…" at bounding box center [653, 331] width 288 height 82
click at [655, 383] on button "Next" at bounding box center [656, 391] width 21 height 21
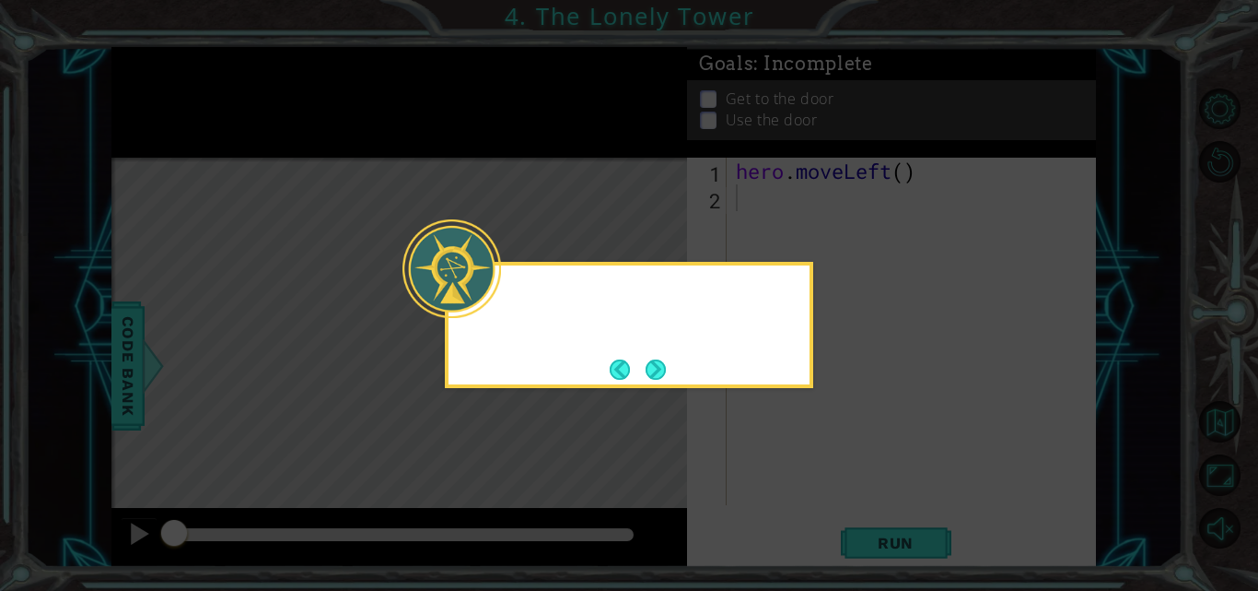
click at [655, 383] on div at bounding box center [629, 325] width 369 height 126
click at [650, 367] on button "Next" at bounding box center [656, 368] width 23 height 23
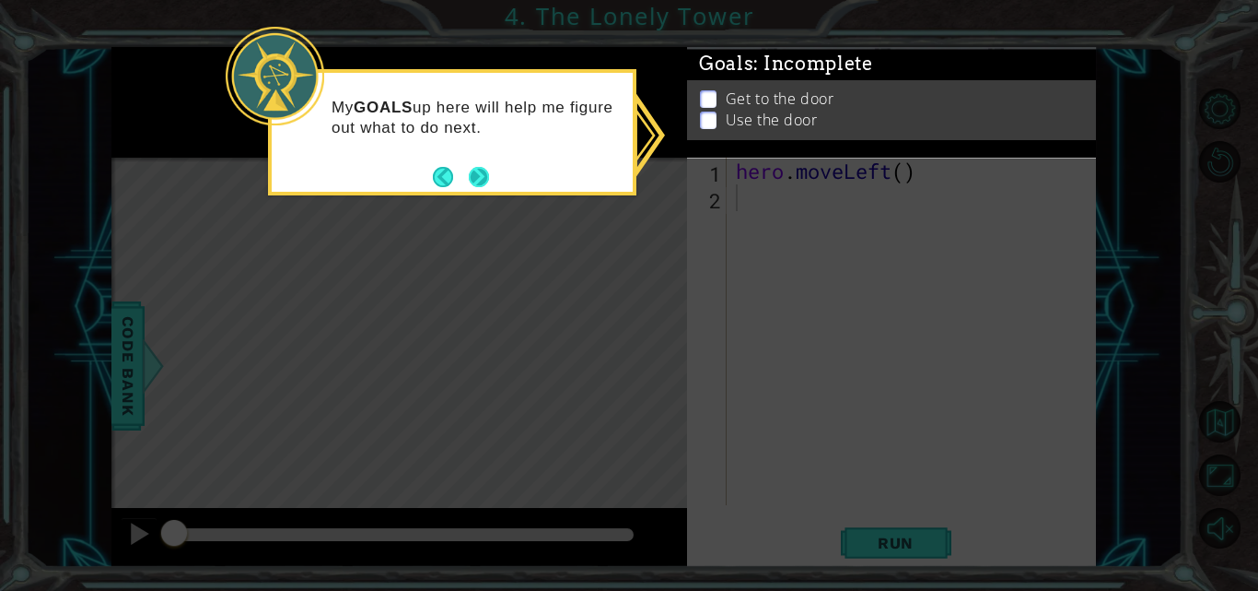
click at [482, 167] on button "Next" at bounding box center [479, 176] width 21 height 21
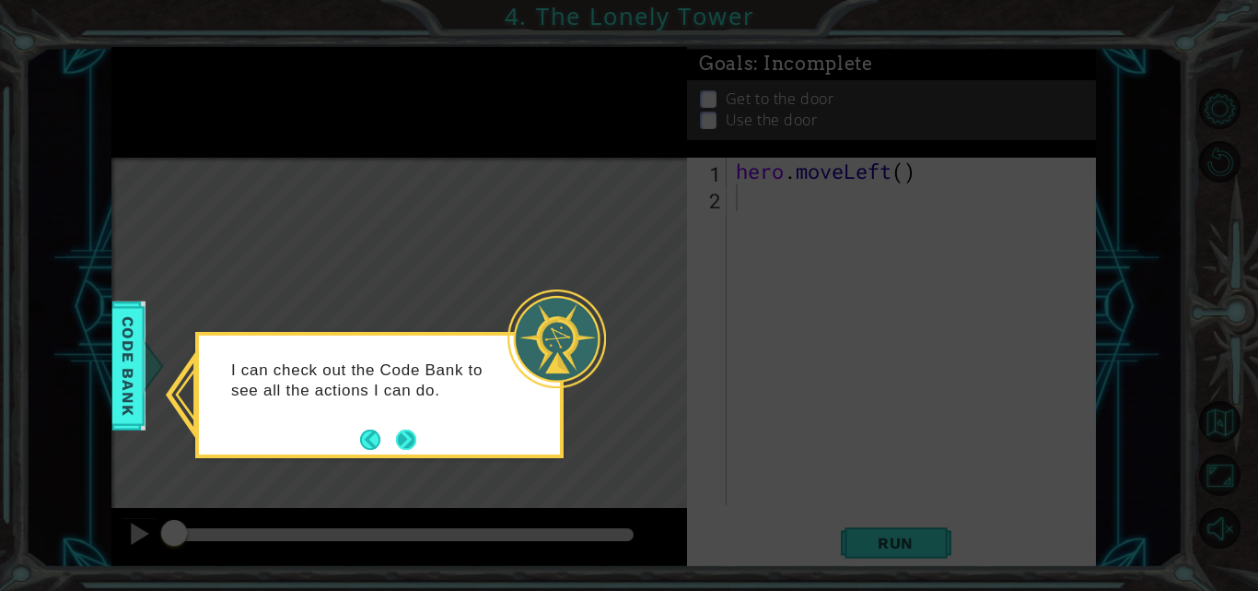
click at [404, 429] on button "Next" at bounding box center [406, 439] width 22 height 22
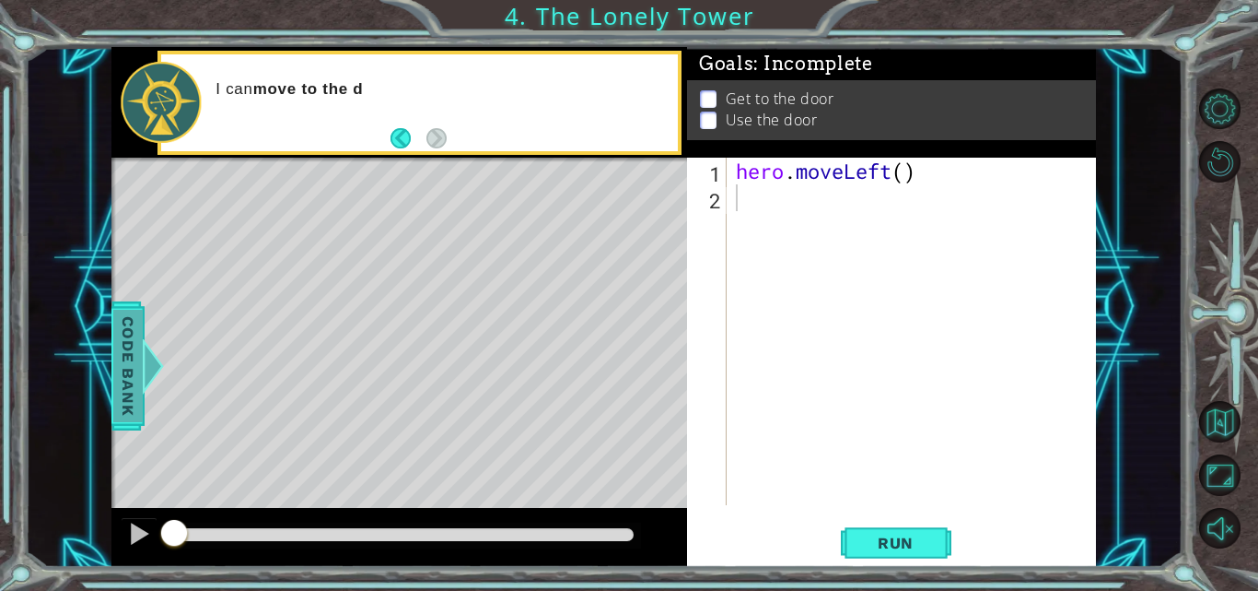
click at [150, 373] on div at bounding box center [138, 365] width 23 height 55
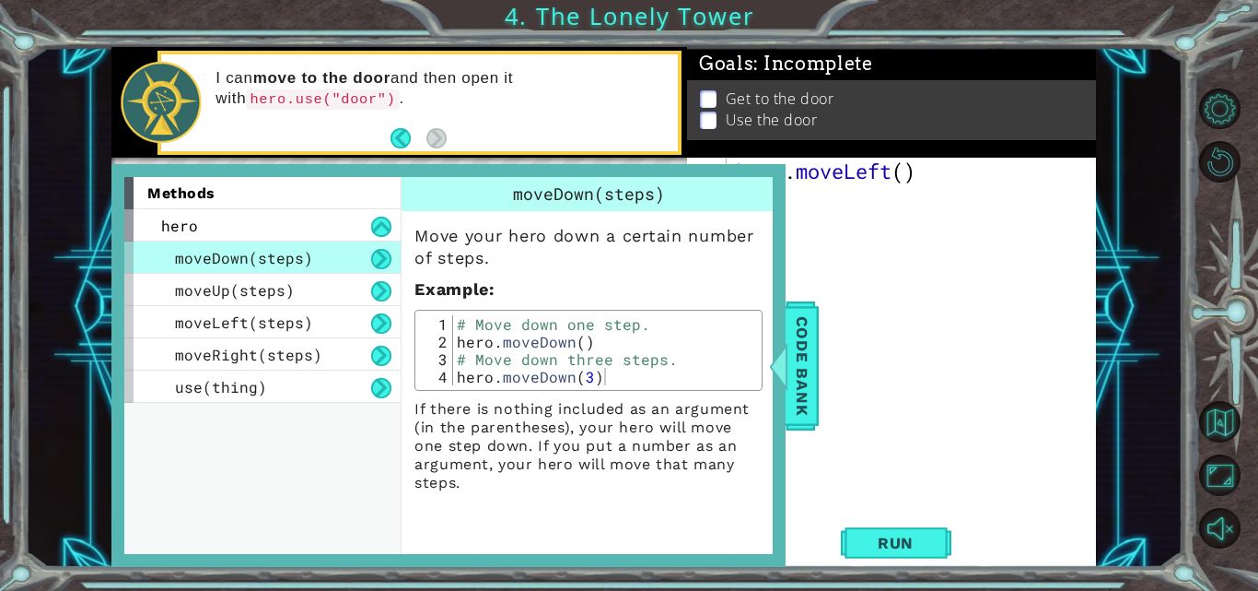
click at [296, 272] on div "moveDown(steps)" at bounding box center [262, 257] width 276 height 32
click at [296, 293] on div "moveUp(steps)" at bounding box center [262, 290] width 276 height 32
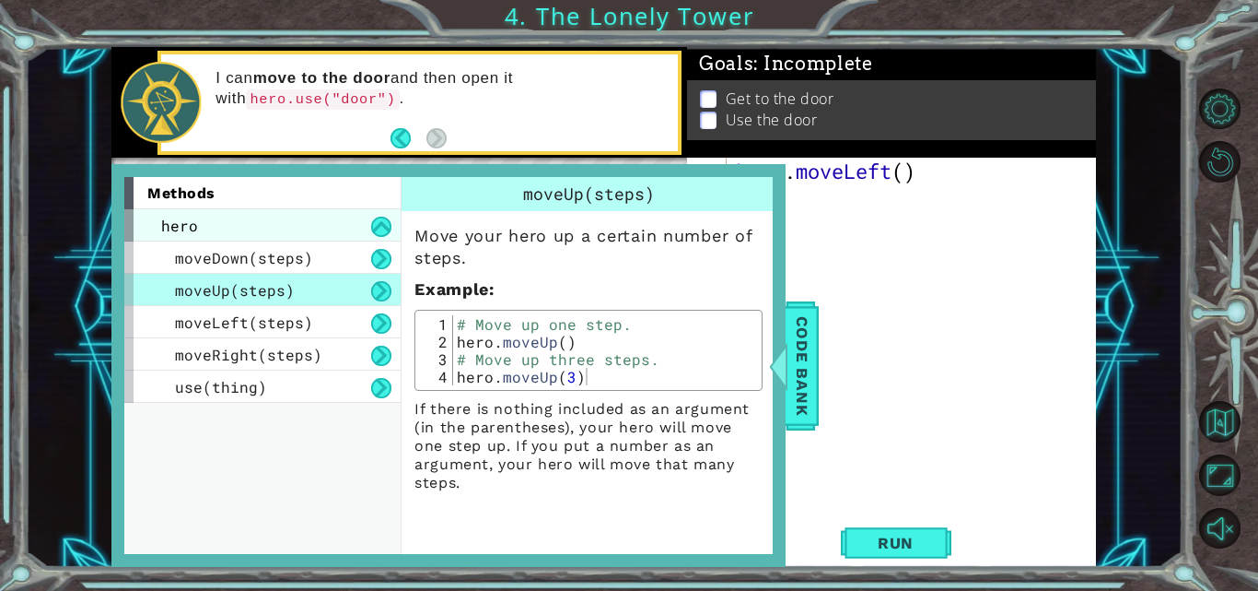
click at [174, 211] on div "hero" at bounding box center [262, 225] width 276 height 32
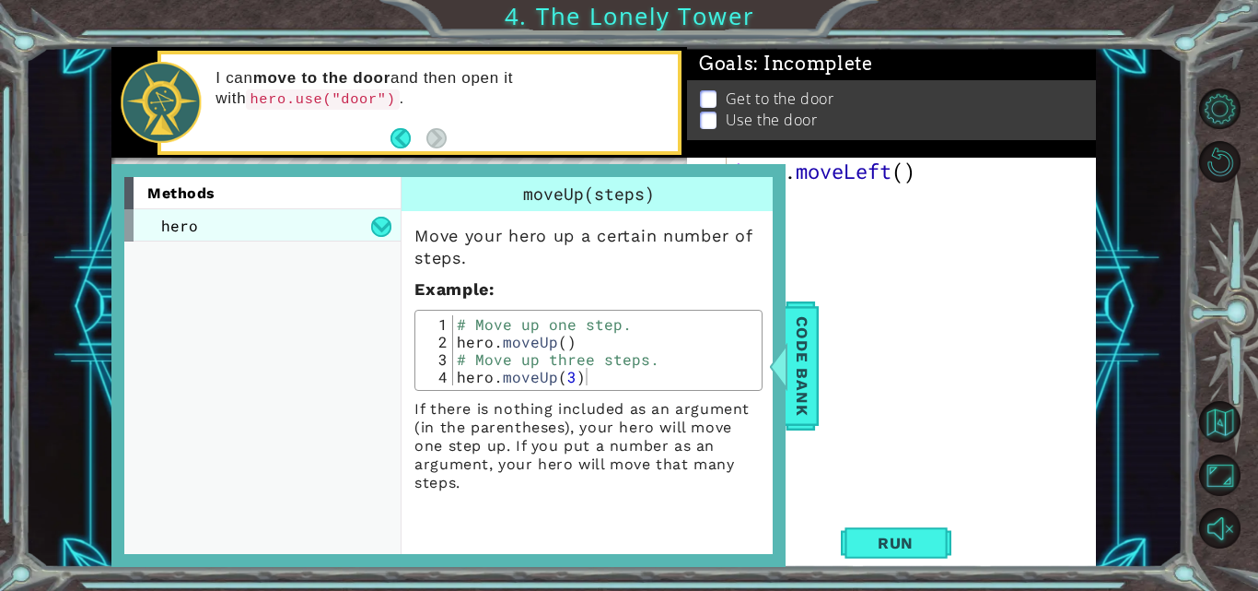
click at [317, 218] on div "hero" at bounding box center [262, 225] width 276 height 32
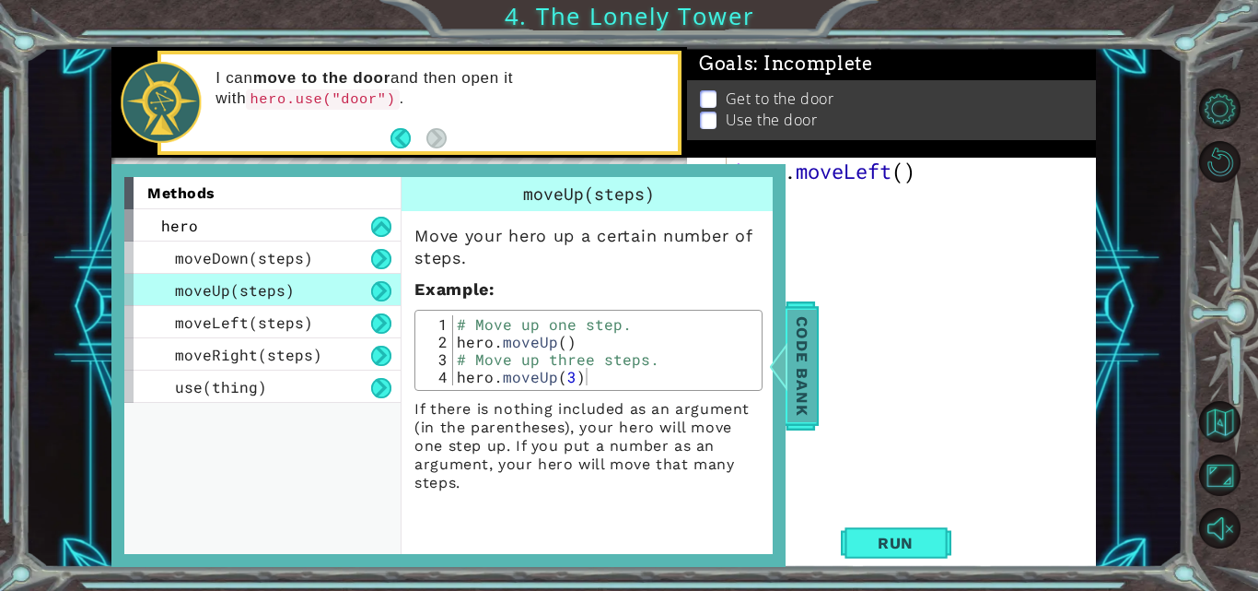
click at [801, 357] on span "Code Bank" at bounding box center [788, 366] width 29 height 112
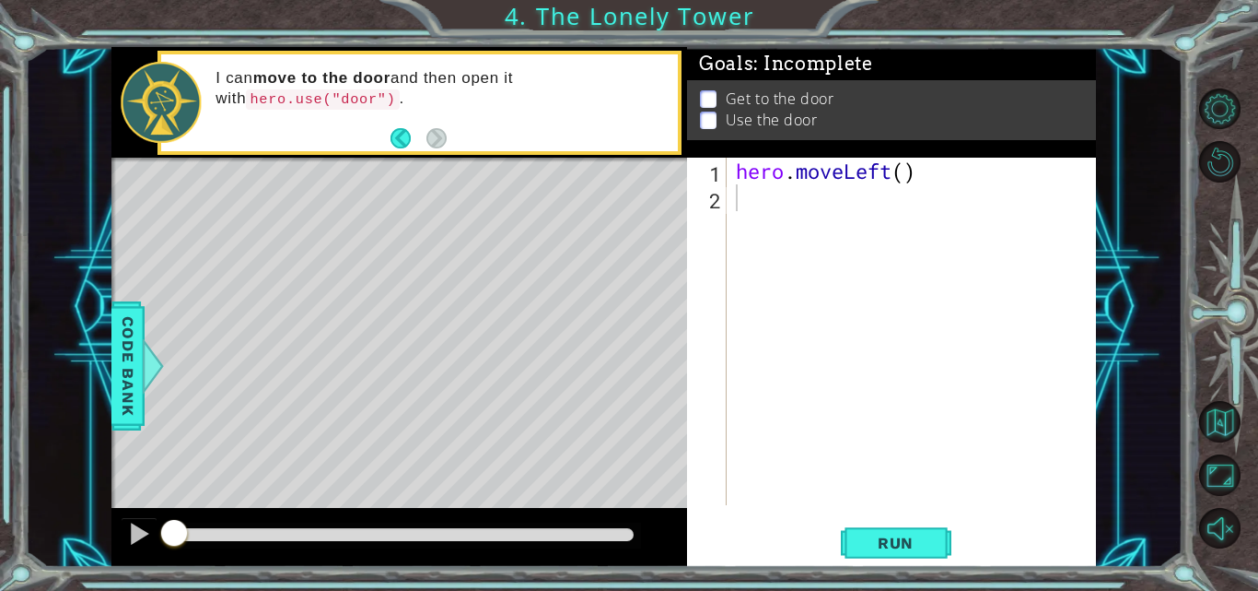
click at [784, 254] on div "hero . moveLeft ( )" at bounding box center [916, 358] width 369 height 401
click at [782, 224] on div "hero . moveLeft ( )" at bounding box center [916, 358] width 369 height 401
type textarea "hero.moveLeft()"
type textarea "hero.moveUp"
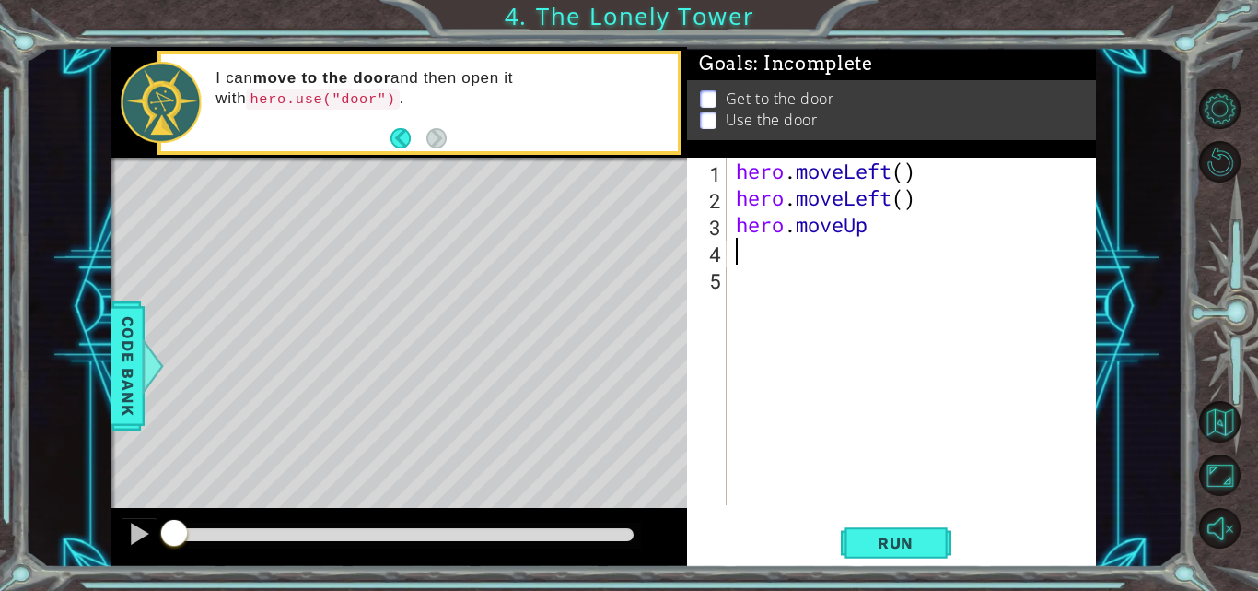
scroll to position [0, 0]
type textarea "hero.moveUp()"
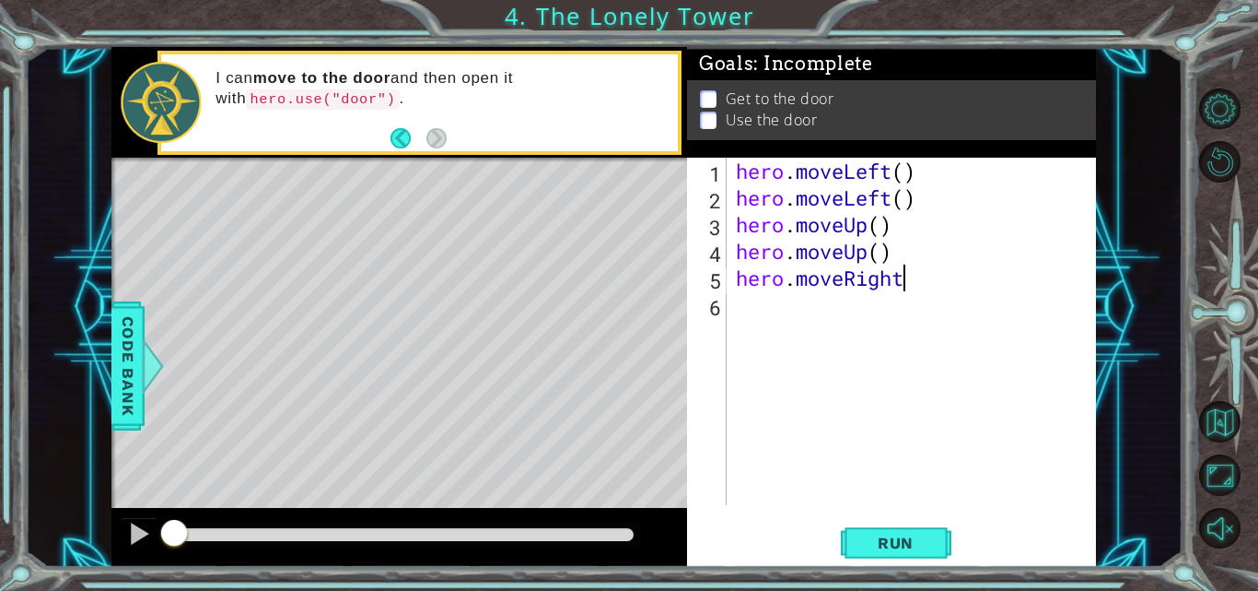
type textarea "hero.moveRight"
